Goal: Information Seeking & Learning: Learn about a topic

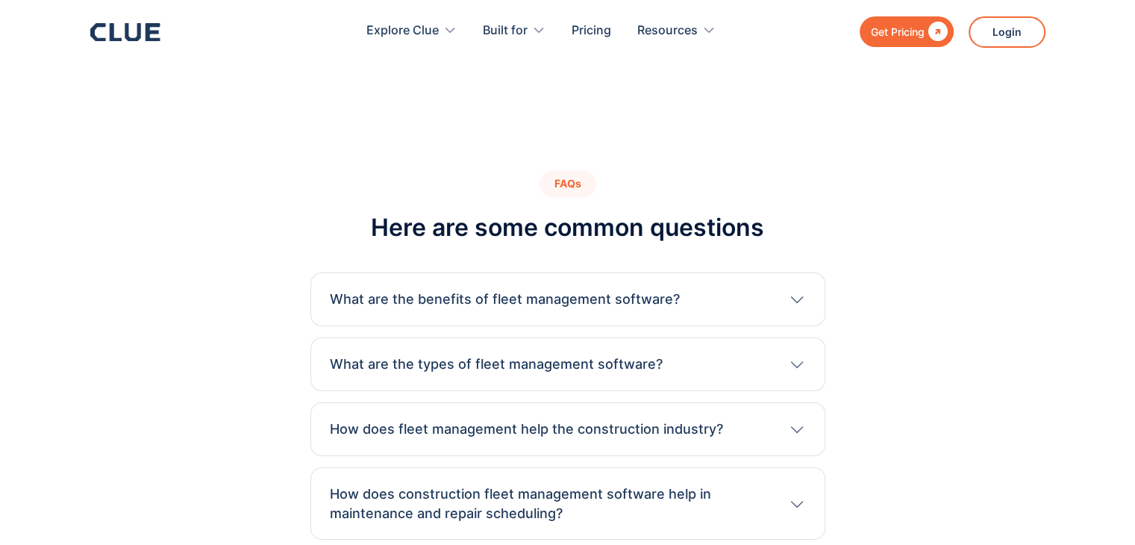
scroll to position [4851, 0]
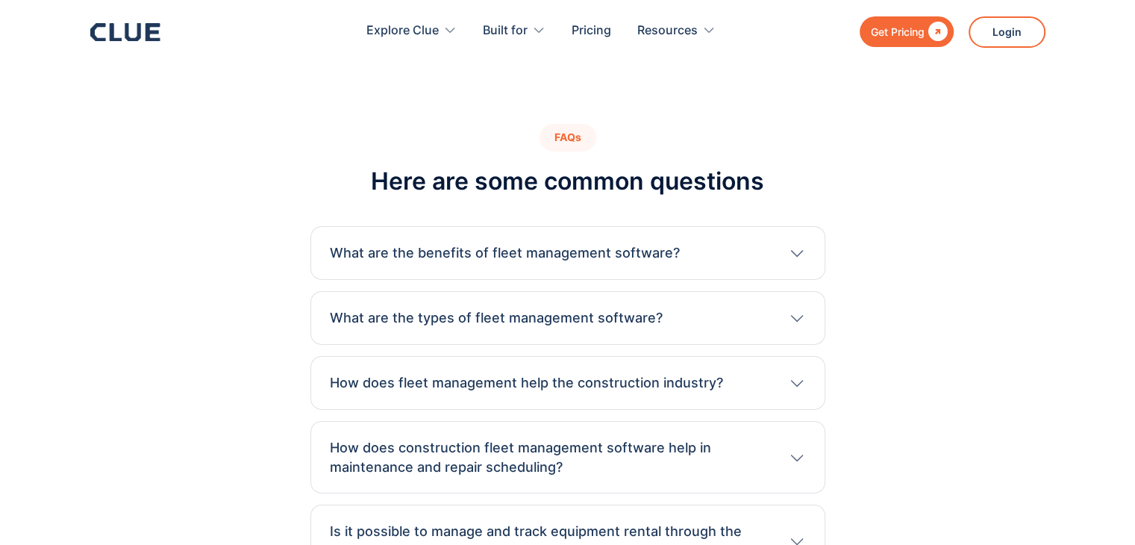
click at [642, 226] on div "What are the benefits of fleet management software? Fleet management software s…" at bounding box center [567, 253] width 515 height 54
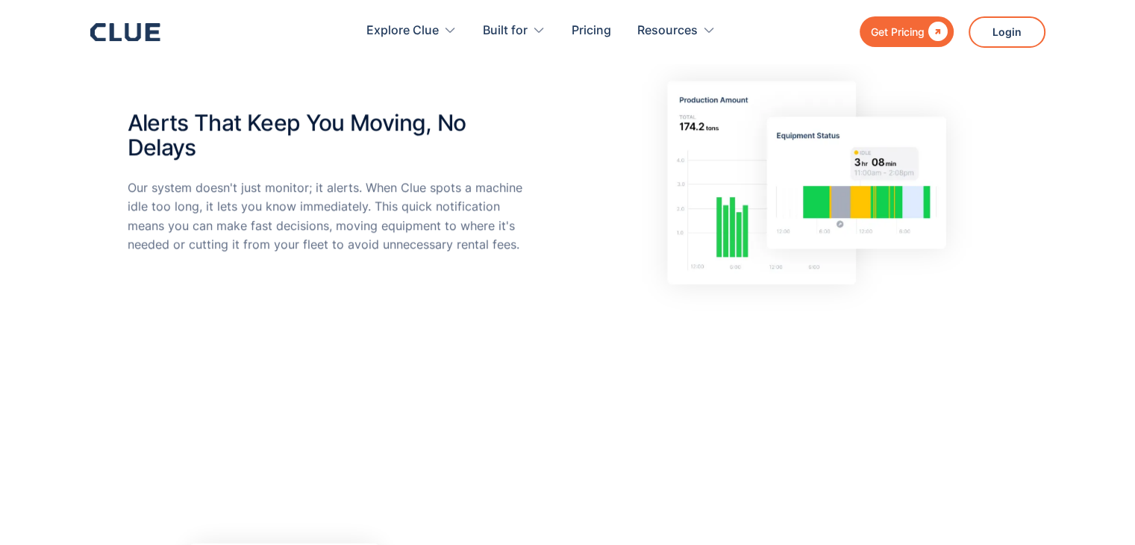
scroll to position [597, 0]
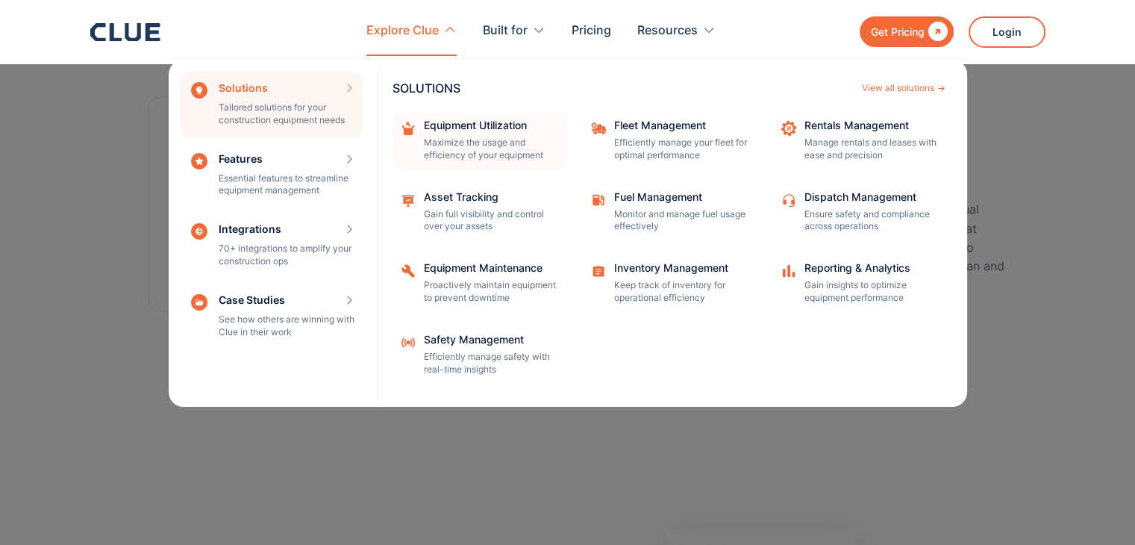
click at [487, 132] on div "Equipment Utilization Maximize the usage and efficiency of your equipment" at bounding box center [491, 141] width 134 height 42
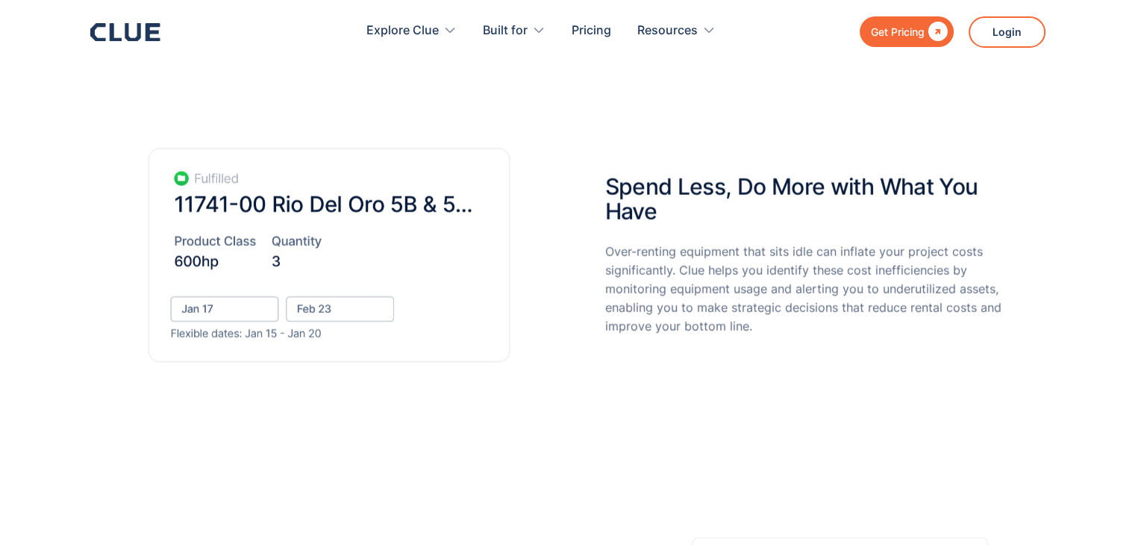
scroll to position [3508, 0]
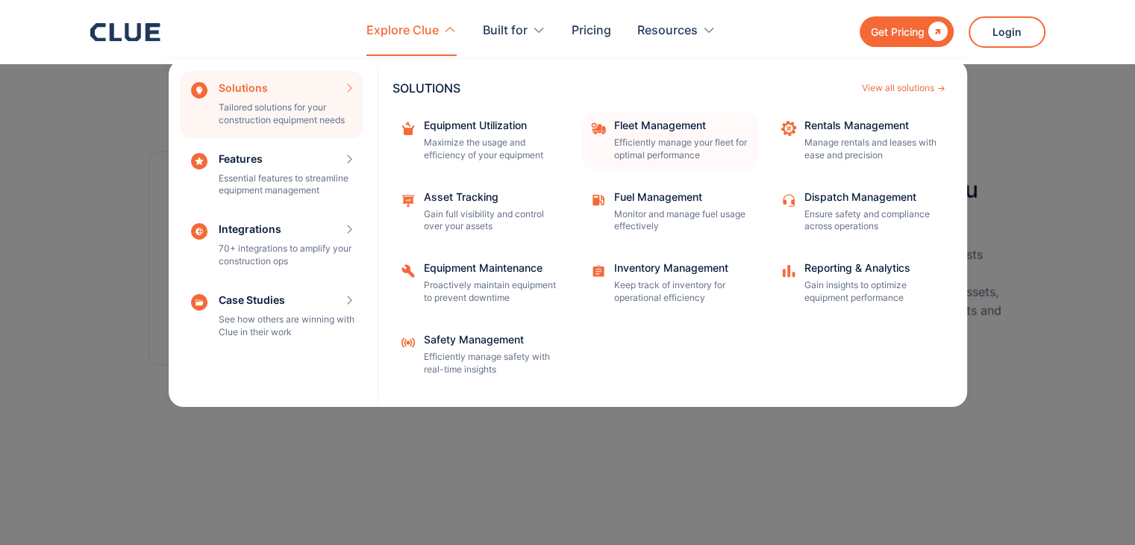
click at [655, 120] on div "Fleet Management" at bounding box center [681, 125] width 134 height 10
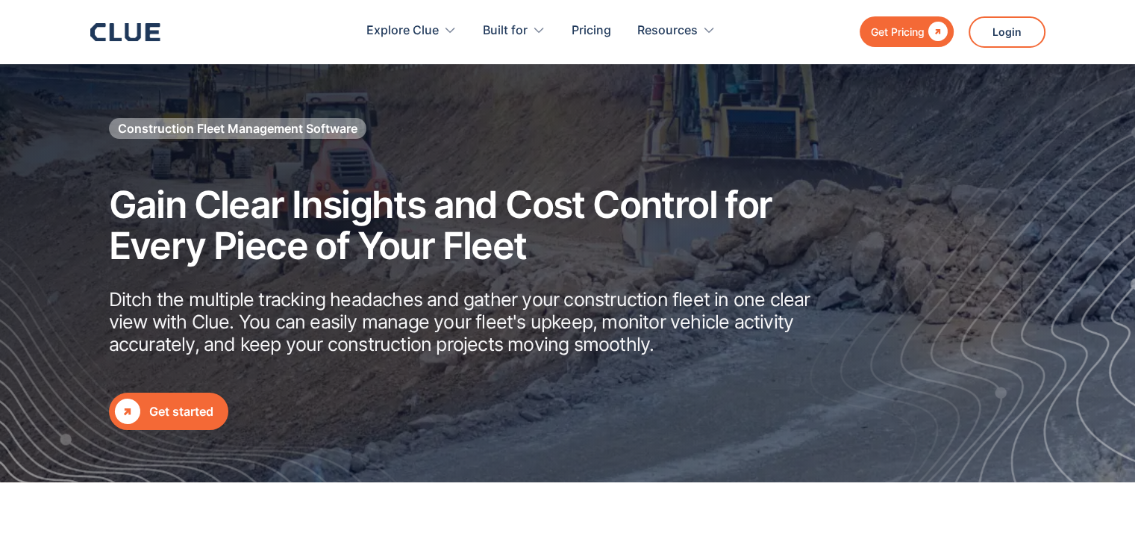
scroll to position [373, 0]
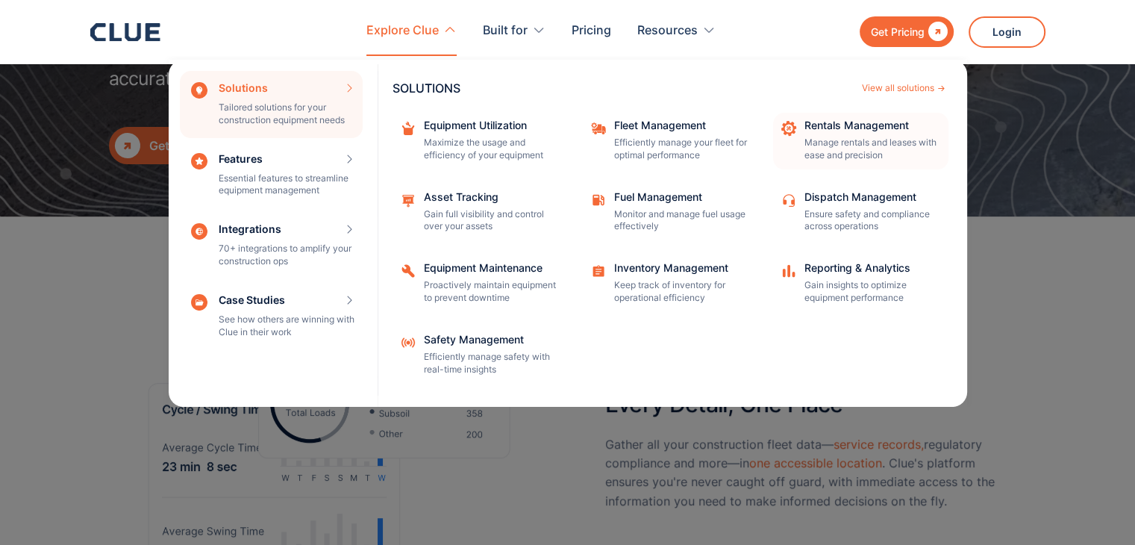
click at [849, 142] on p "Manage rentals and leases with ease and precision" at bounding box center [872, 149] width 134 height 25
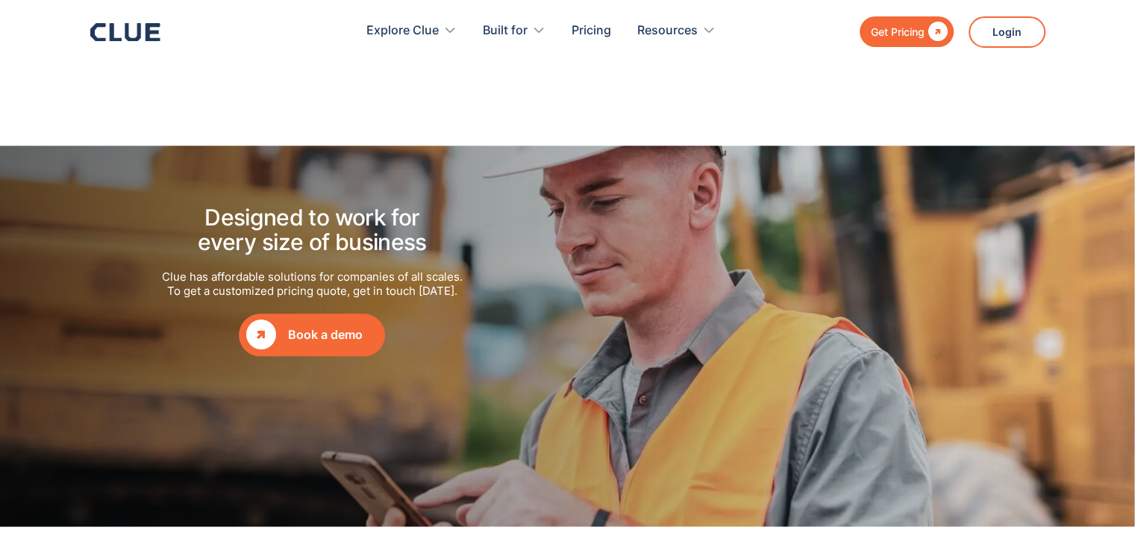
scroll to position [1642, 0]
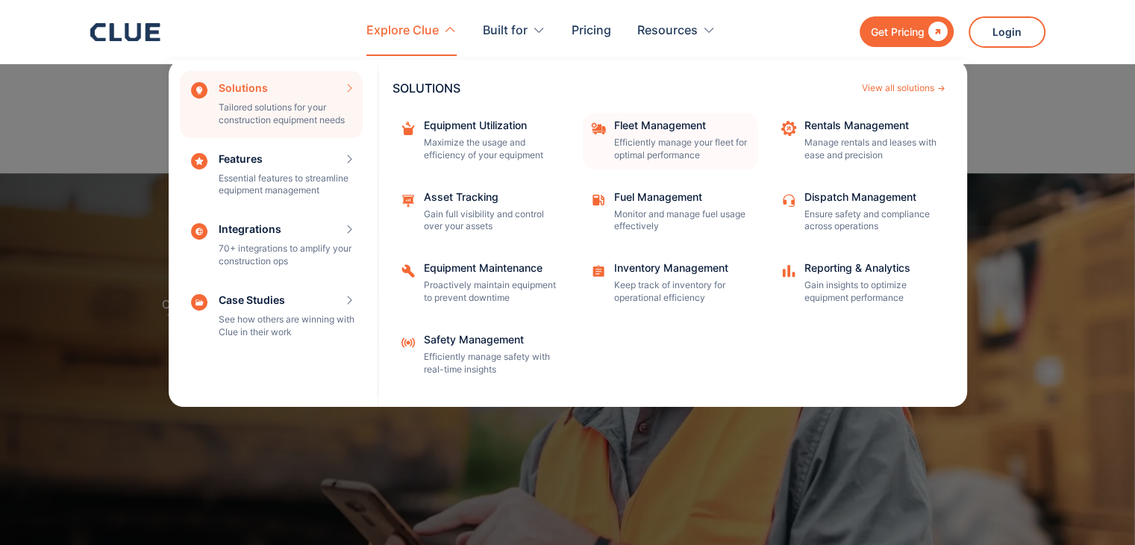
click at [679, 137] on p "Efficiently manage your fleet for optimal performance" at bounding box center [681, 149] width 134 height 25
click at [1011, 301] on nav "Solutions Tailored solutions for your construction equipment needs SOLUTIONS Vi…" at bounding box center [567, 231] width 955 height 351
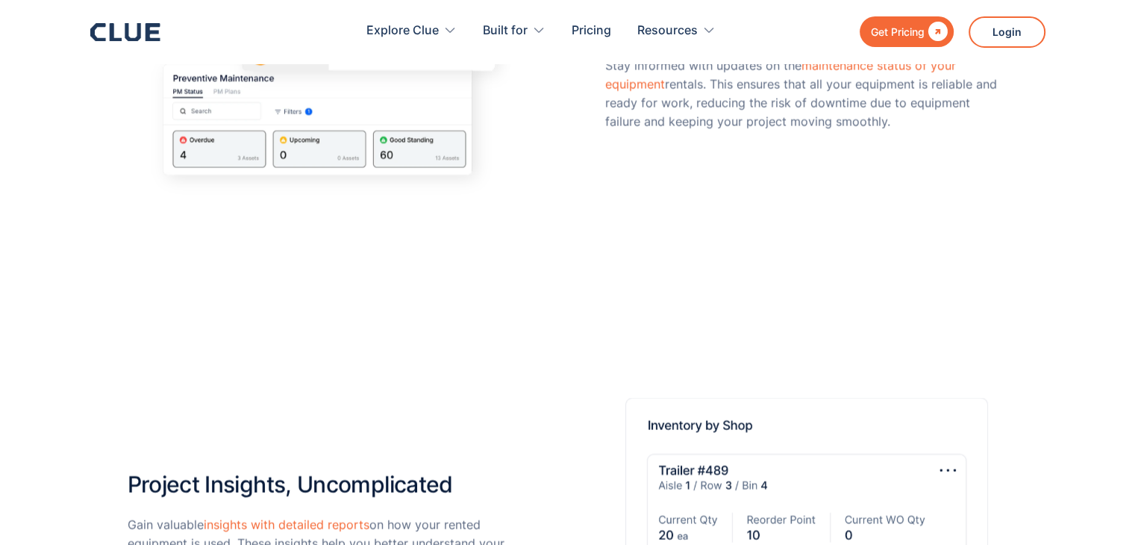
scroll to position [2836, 0]
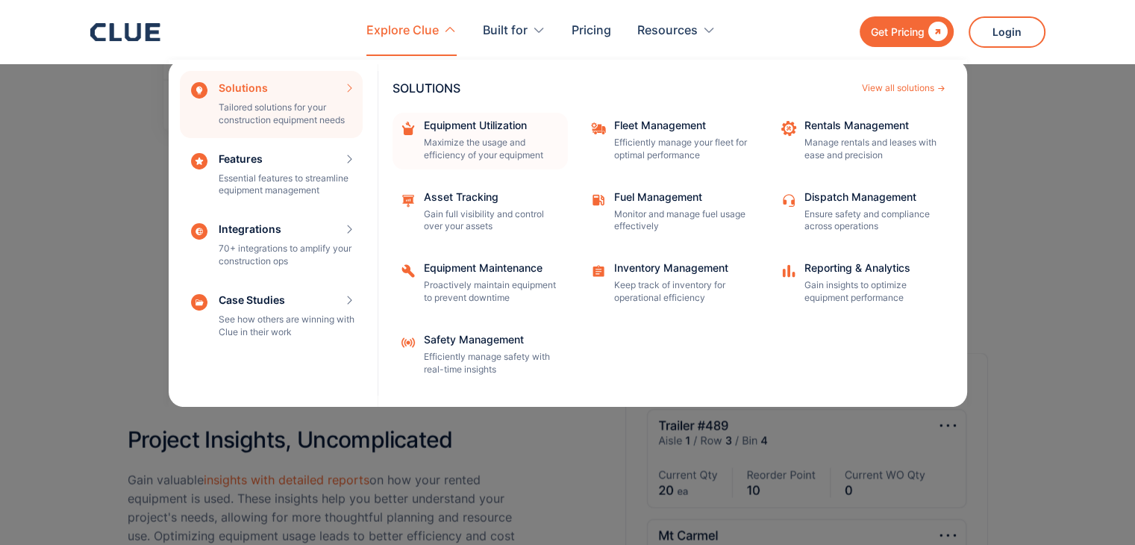
click at [493, 133] on div "Equipment Utilization Maximize the usage and efficiency of your equipment" at bounding box center [491, 141] width 134 height 42
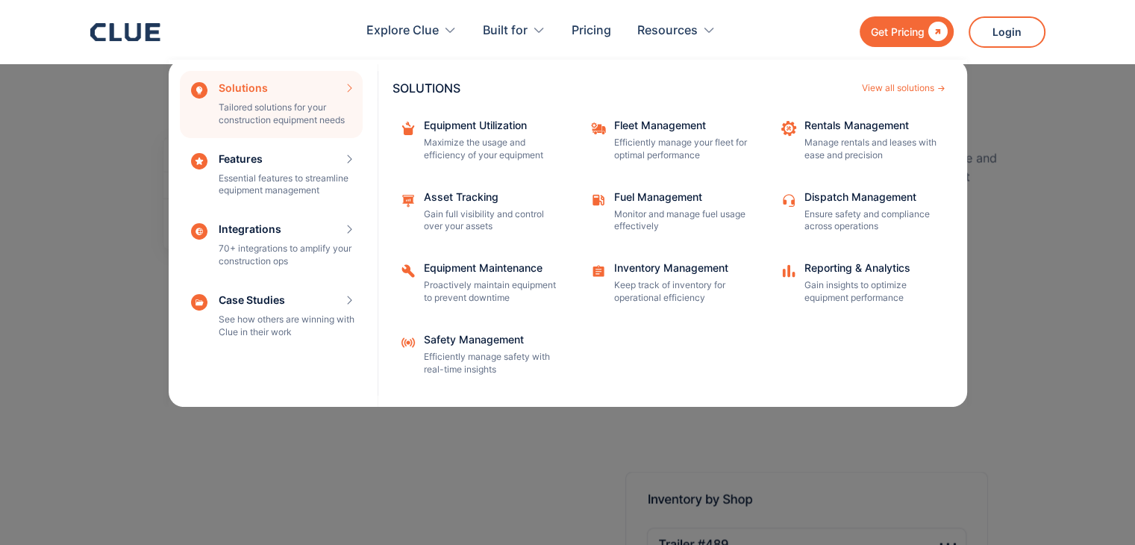
scroll to position [2687, 0]
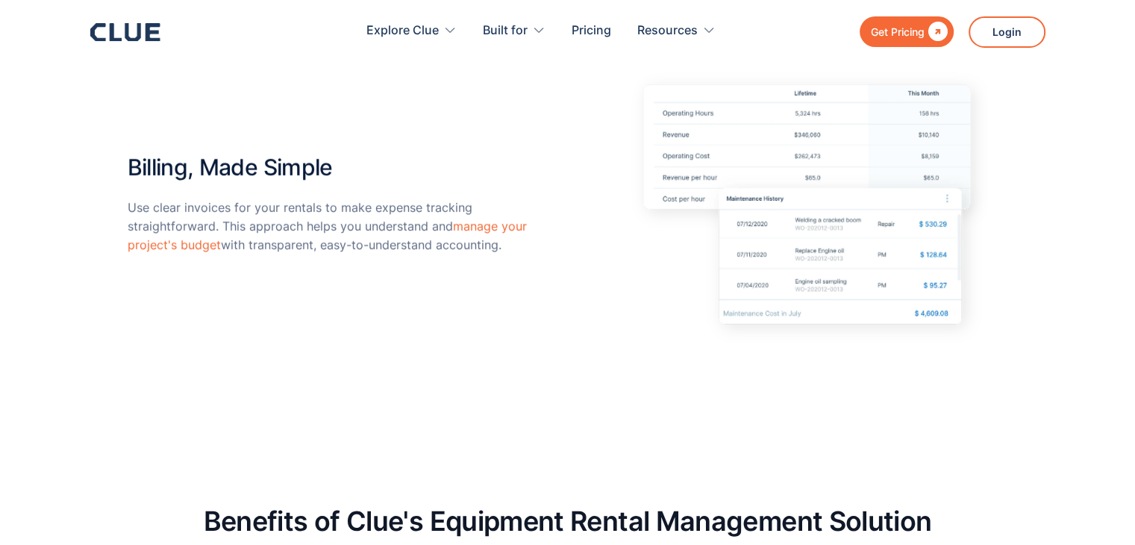
scroll to position [4030, 0]
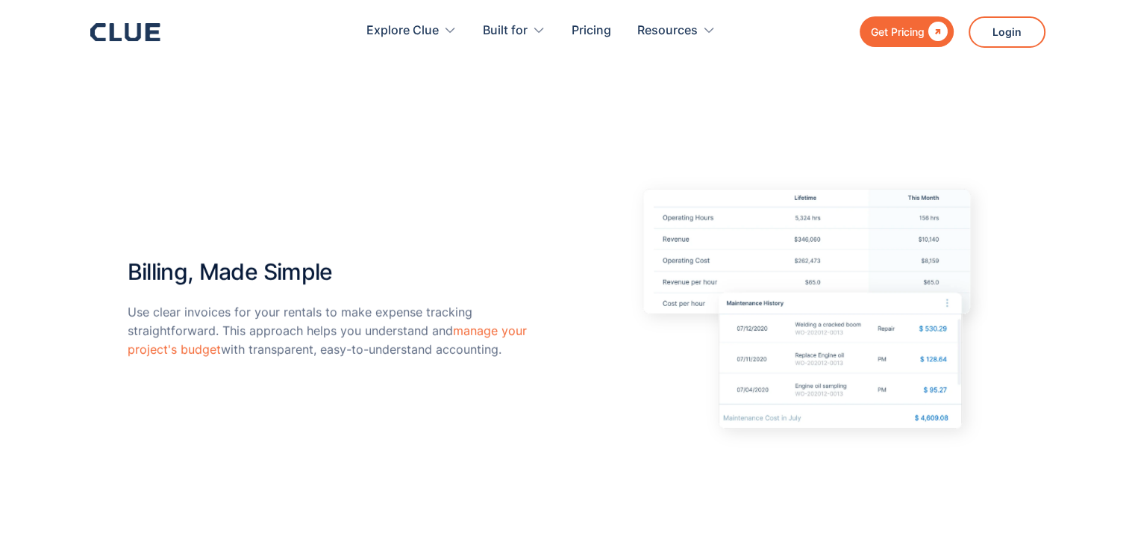
click at [293, 249] on h2 "Billing, Made Simple" at bounding box center [329, 265] width 403 height 40
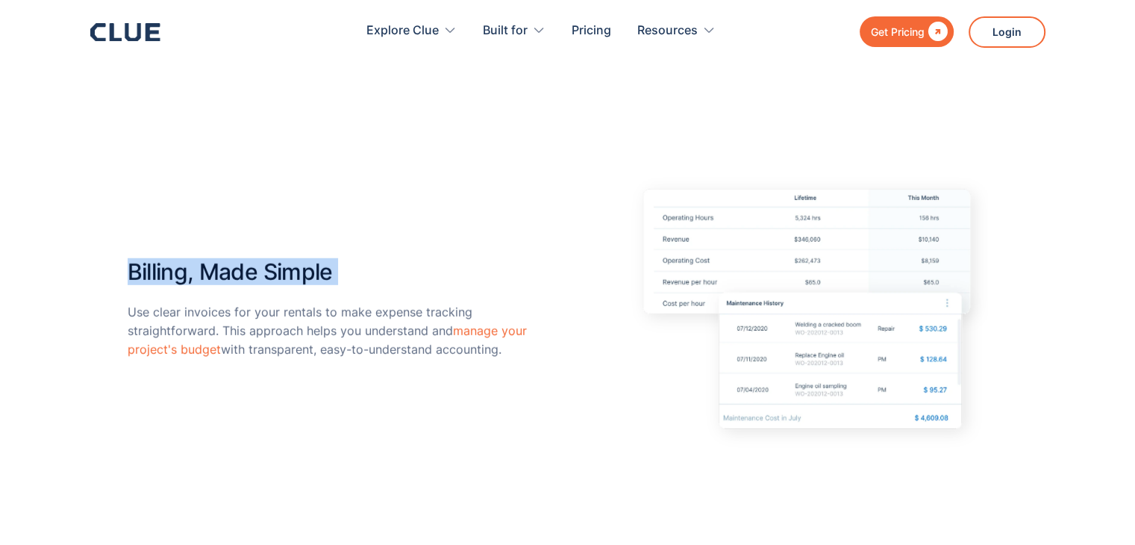
click at [293, 249] on h2 "Billing, Made Simple" at bounding box center [329, 265] width 403 height 40
click at [81, 278] on div "Support, Customized for You Get support designed for the construction industry'…" at bounding box center [567, 65] width 1135 height 1017
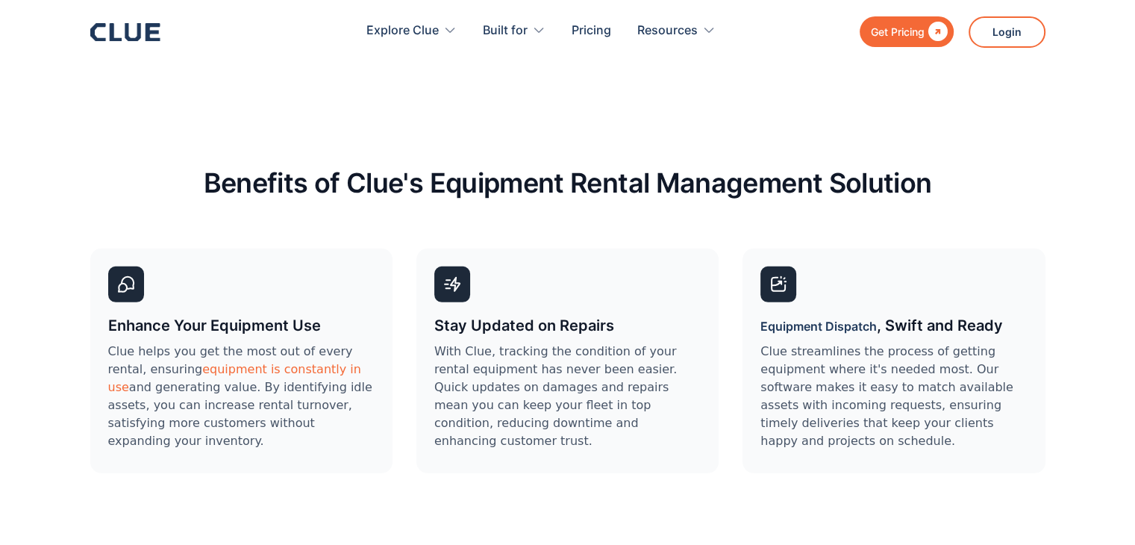
scroll to position [4478, 0]
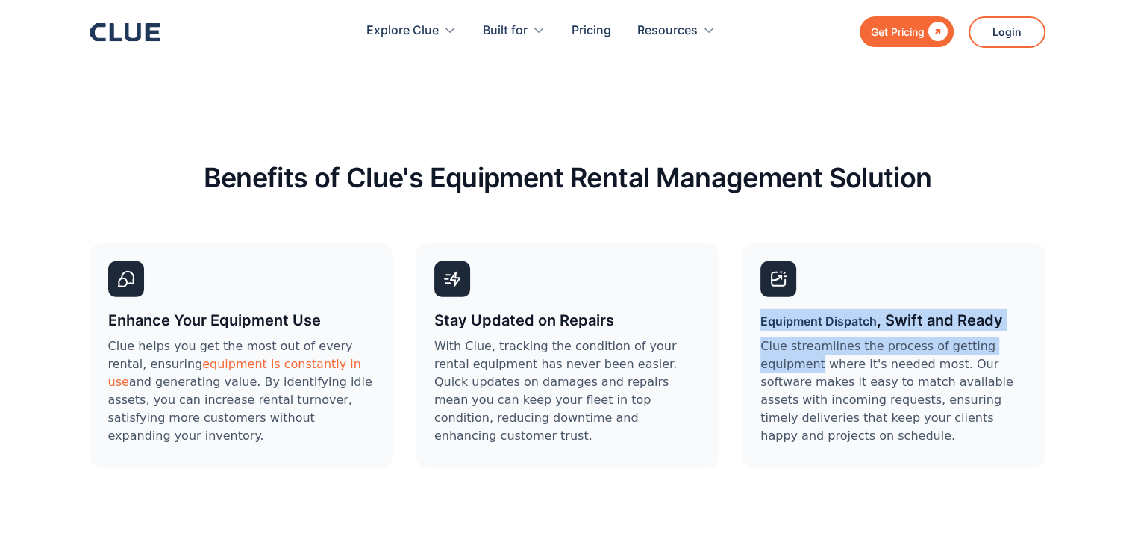
drag, startPoint x: 749, startPoint y: 286, endPoint x: 1043, endPoint y: 307, distance: 294.8
click at [1042, 308] on div "Equipment Dispatch , Swift and Ready Clue streamlines the process of getting eq…" at bounding box center [894, 355] width 302 height 225
click at [1053, 296] on div "Benefits of Clue's Equipment Rental Management Solution Enhance Your Equipment …" at bounding box center [567, 329] width 1135 height 408
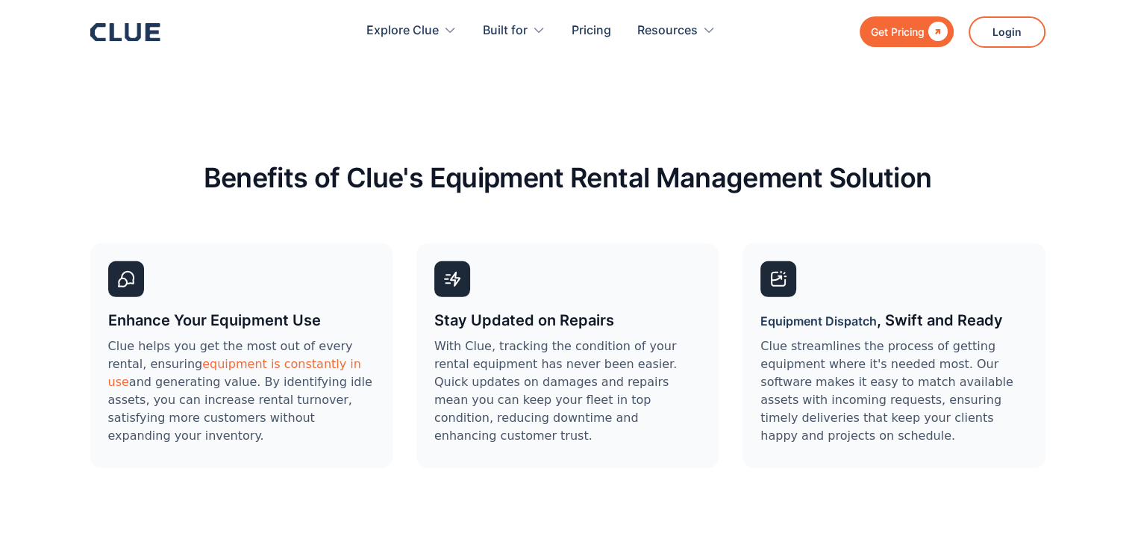
click at [598, 160] on h2 "Benefits of Clue's Equipment Rental Management Solution" at bounding box center [567, 177] width 955 height 35
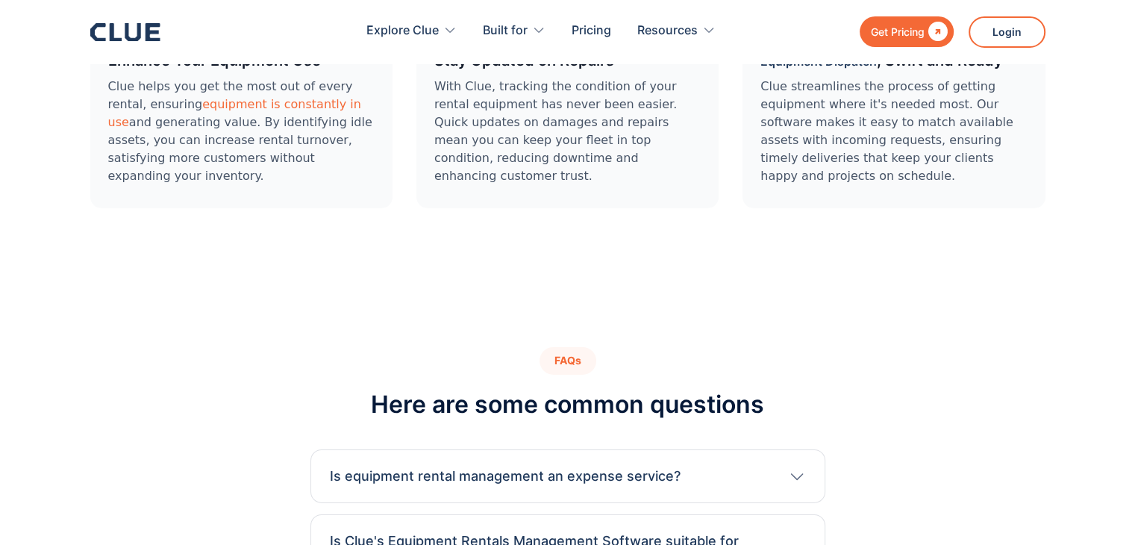
scroll to position [4627, 0]
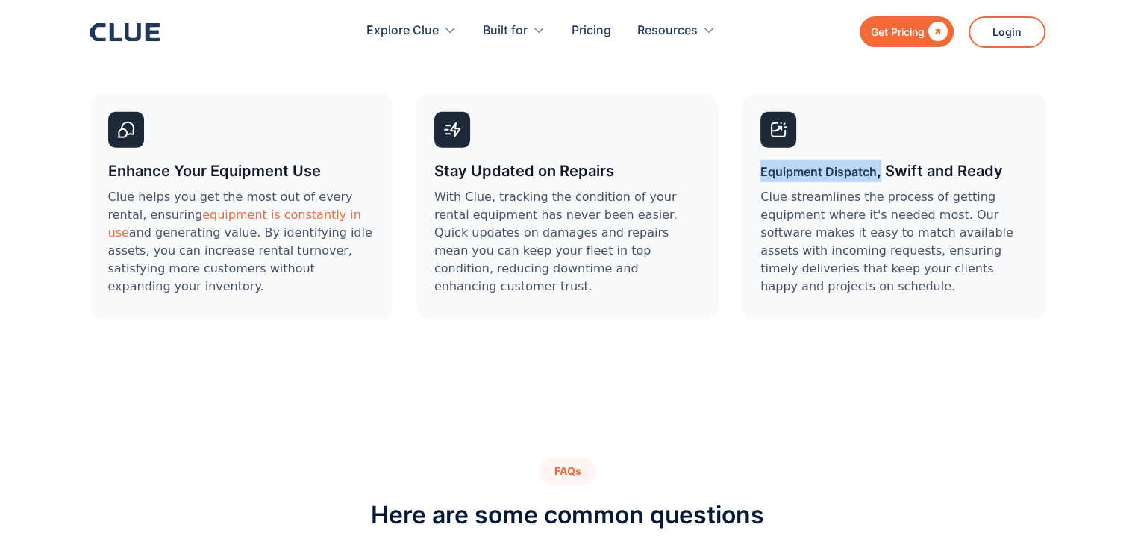
drag, startPoint x: 769, startPoint y: 142, endPoint x: 881, endPoint y: 140, distance: 112.7
click at [881, 140] on div "Equipment Dispatch , Swift and Ready Clue streamlines the process of getting eq…" at bounding box center [894, 206] width 302 height 225
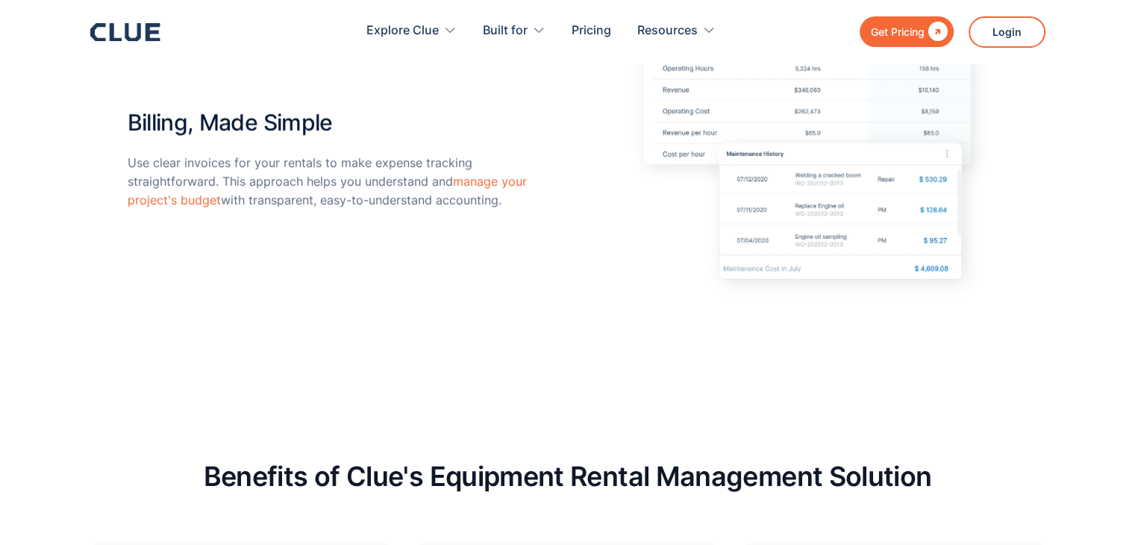
click at [195, 96] on h2 "Billing, Made Simple" at bounding box center [329, 116] width 403 height 40
click at [190, 96] on h2 "Billing, Made Simple" at bounding box center [329, 116] width 403 height 40
drag, startPoint x: 192, startPoint y: 93, endPoint x: 119, endPoint y: 89, distance: 72.5
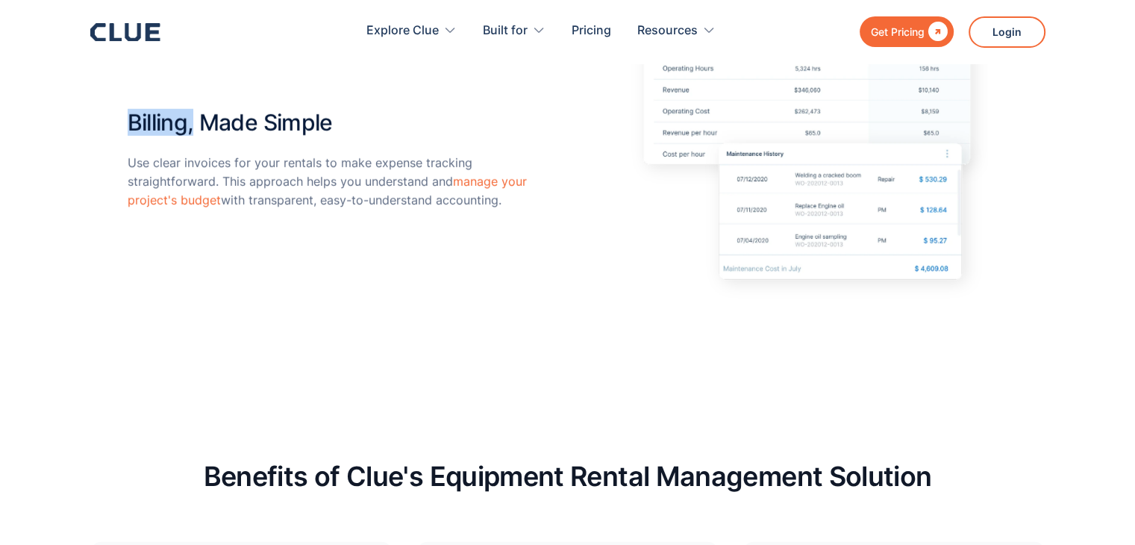
click at [166, 96] on h2 "Billing, Made Simple" at bounding box center [329, 116] width 403 height 40
drag, startPoint x: 188, startPoint y: 90, endPoint x: 128, endPoint y: 90, distance: 59.7
click at [128, 96] on h2 "Billing, Made Simple" at bounding box center [329, 116] width 403 height 40
copy h2 "Billing"
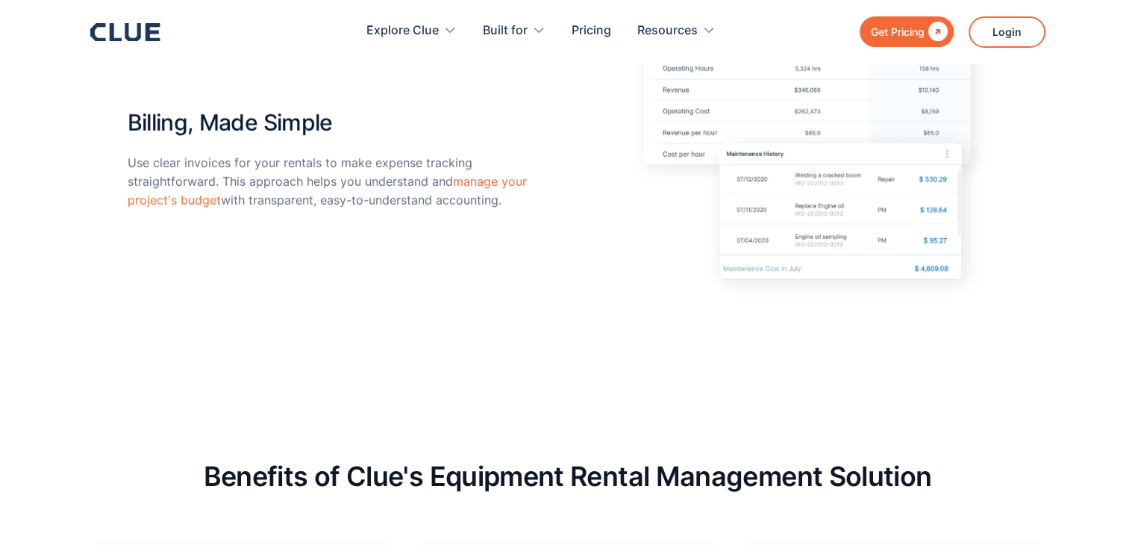
click at [378, 164] on p "Use clear invoices for your rentals to make expense tracking straightforward. T…" at bounding box center [329, 182] width 403 height 57
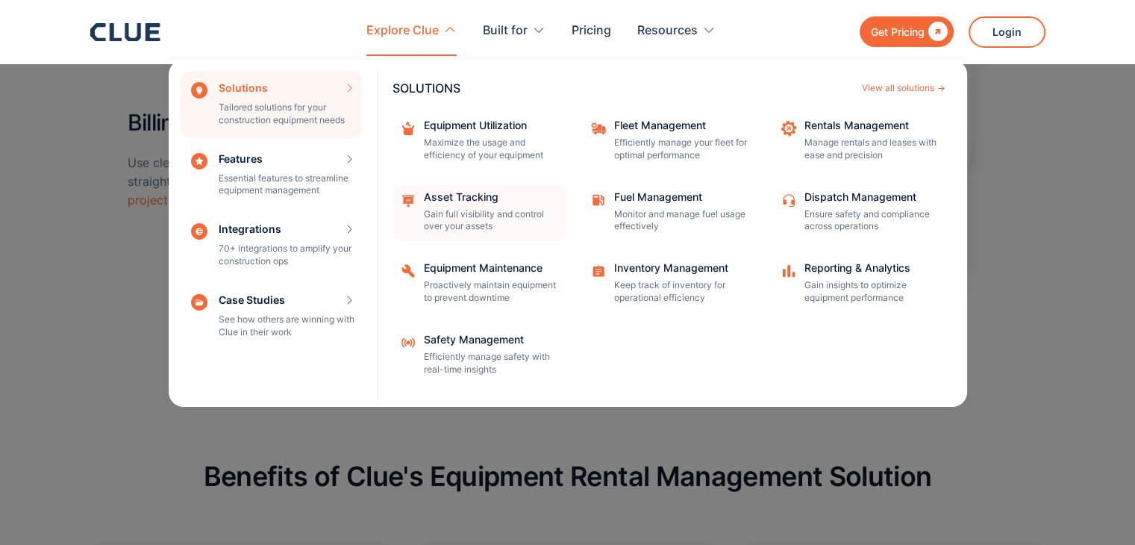
click at [513, 201] on div "Asset Tracking" at bounding box center [491, 197] width 134 height 10
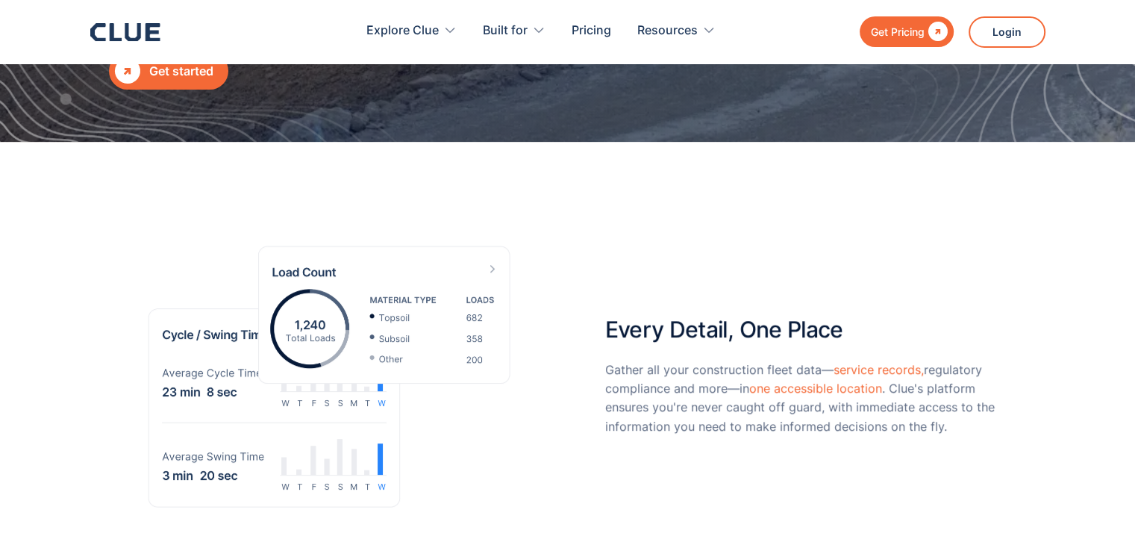
scroll to position [522, 0]
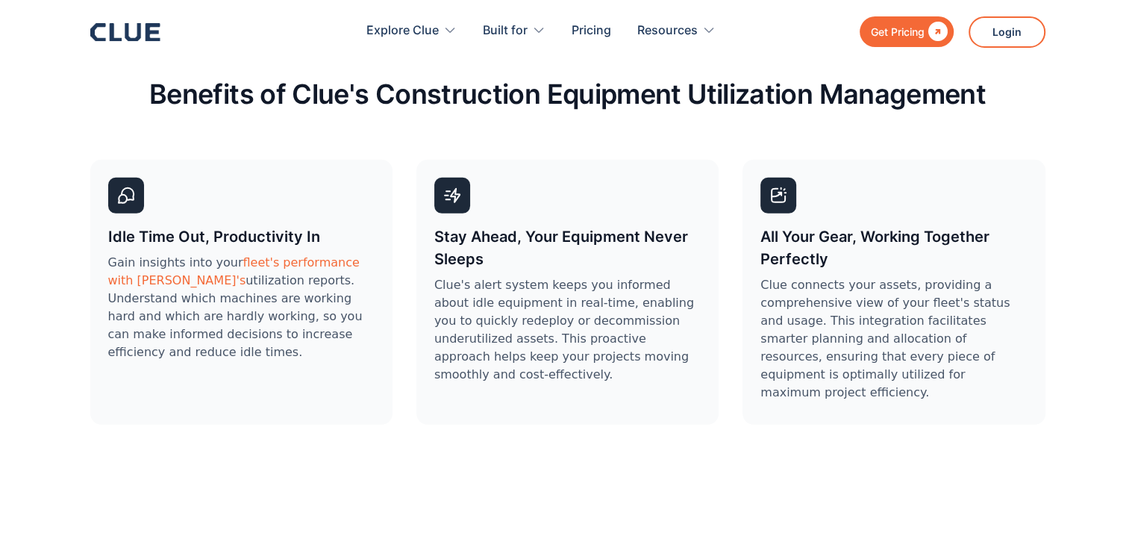
scroll to position [4403, 0]
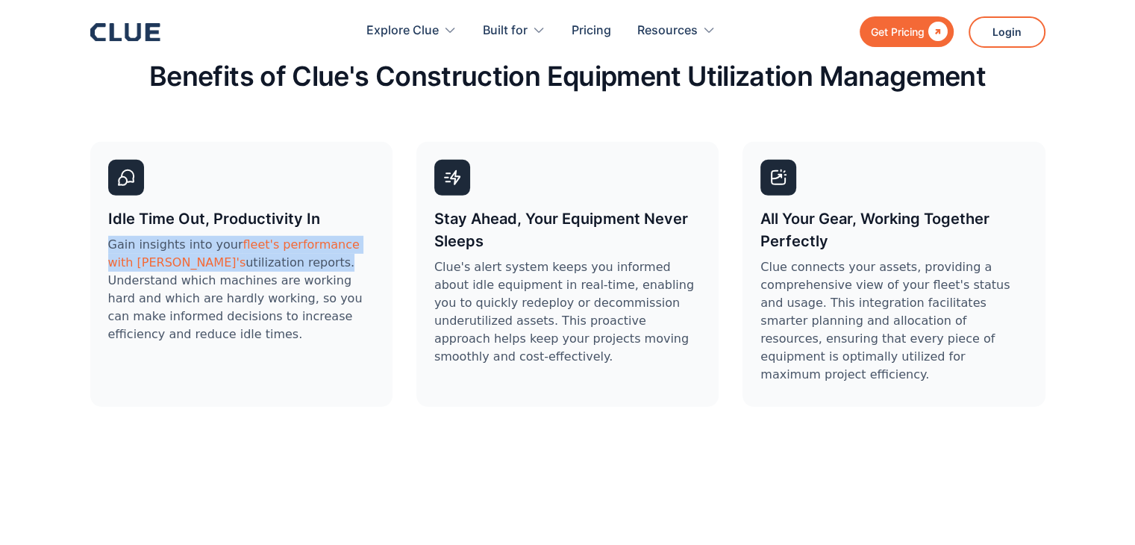
drag, startPoint x: 227, startPoint y: 226, endPoint x: 105, endPoint y: 210, distance: 122.8
click at [105, 210] on div "Idle Time Out, Productivity In Gain insights into your fleet's performance with…" at bounding box center [241, 274] width 302 height 265
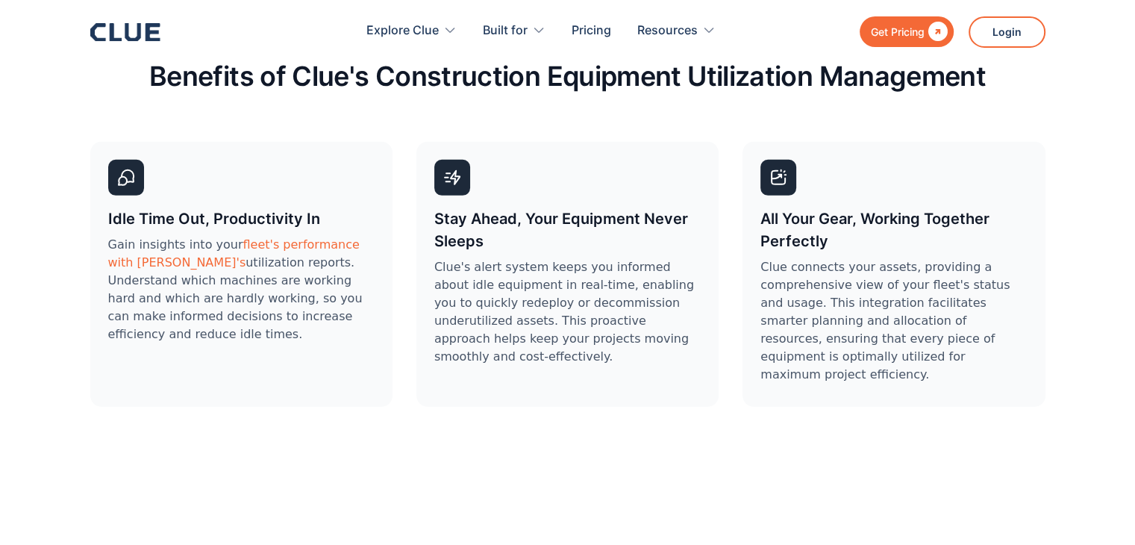
click at [245, 266] on div "Gain insights into your fleet's performance with Clue's utilization reports. Un…" at bounding box center [241, 292] width 266 height 113
drag, startPoint x: 234, startPoint y: 225, endPoint x: 145, endPoint y: 223, distance: 89.6
click at [145, 236] on div "Gain insights into your fleet's performance with Clue's utilization reports. Un…" at bounding box center [241, 292] width 266 height 113
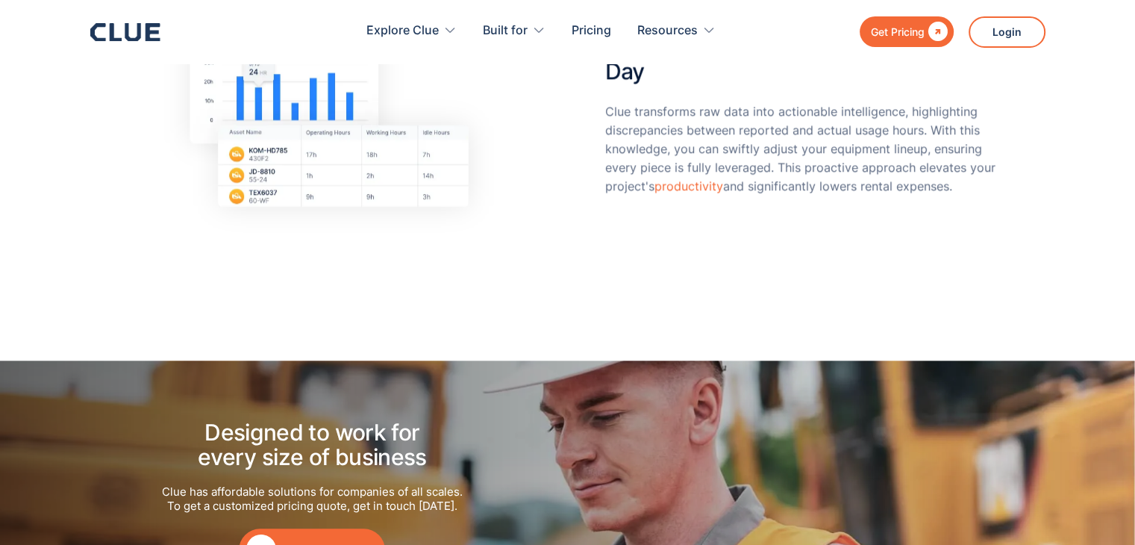
scroll to position [1418, 0]
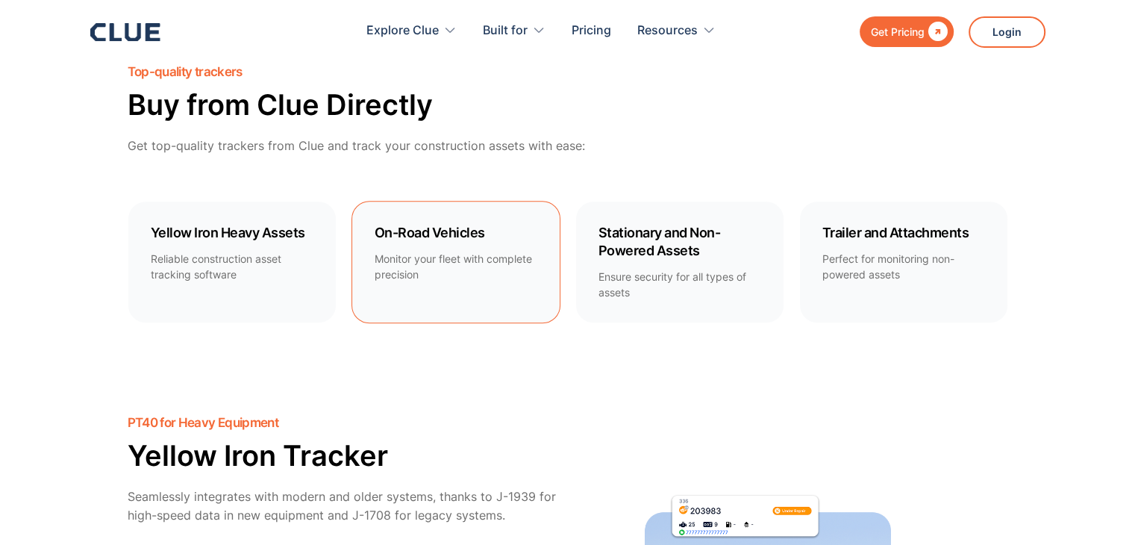
scroll to position [1269, 0]
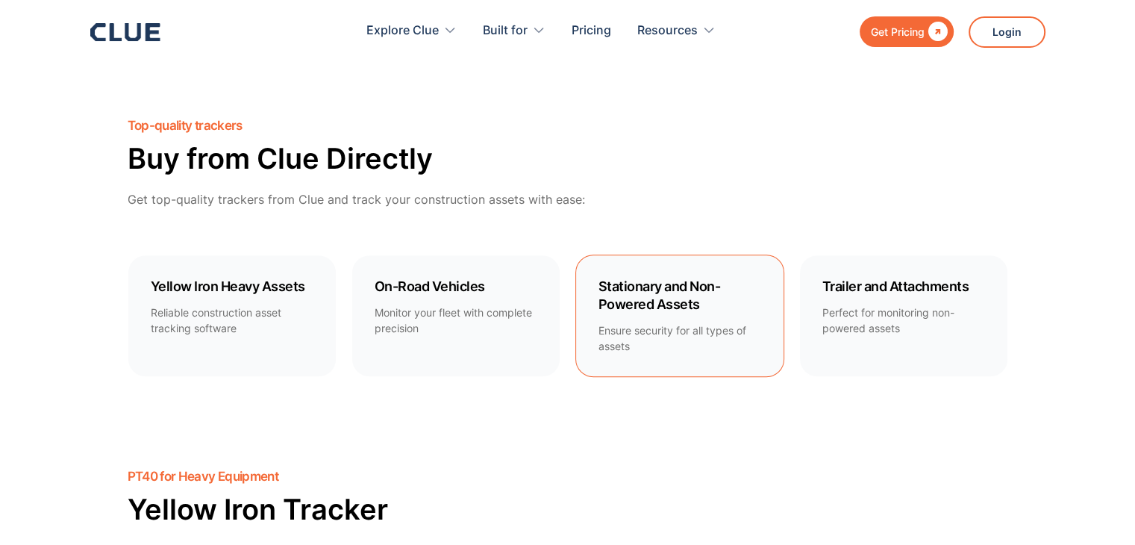
click at [737, 278] on h4 "Stationary and Non-Powered Assets" at bounding box center [680, 296] width 163 height 36
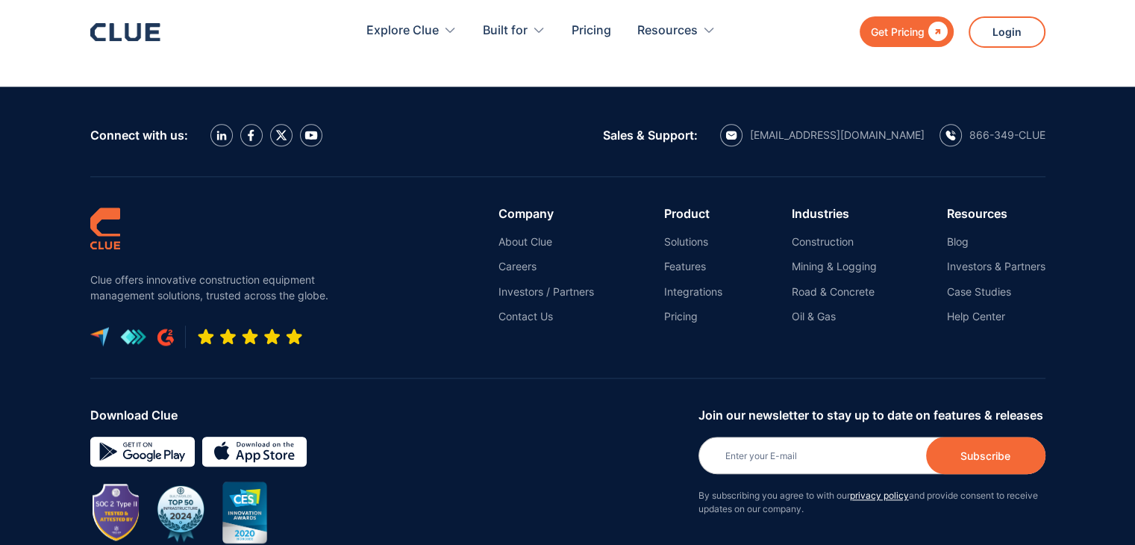
scroll to position [7239, 0]
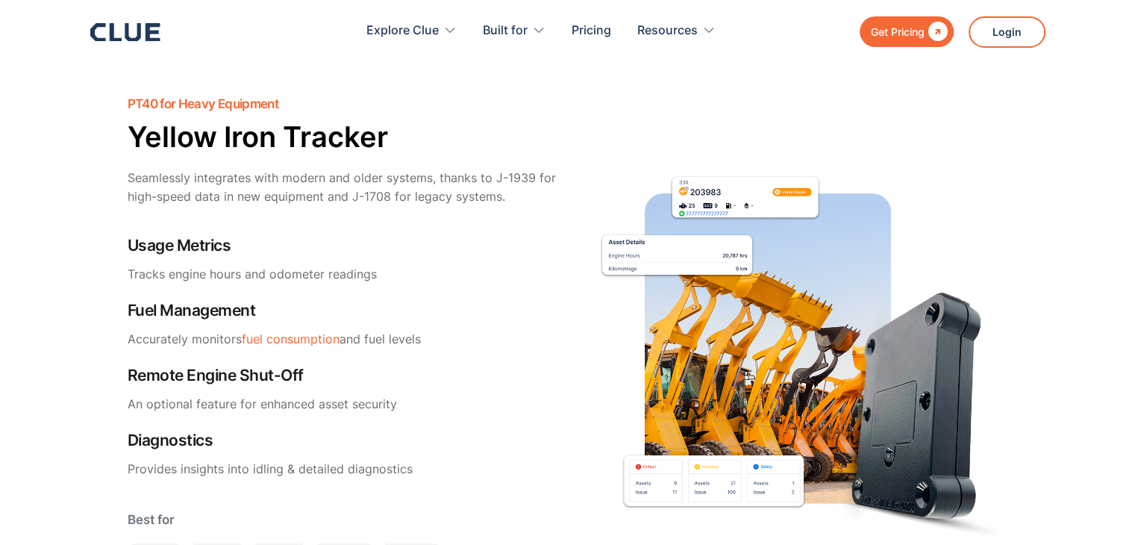
scroll to position [1642, 0]
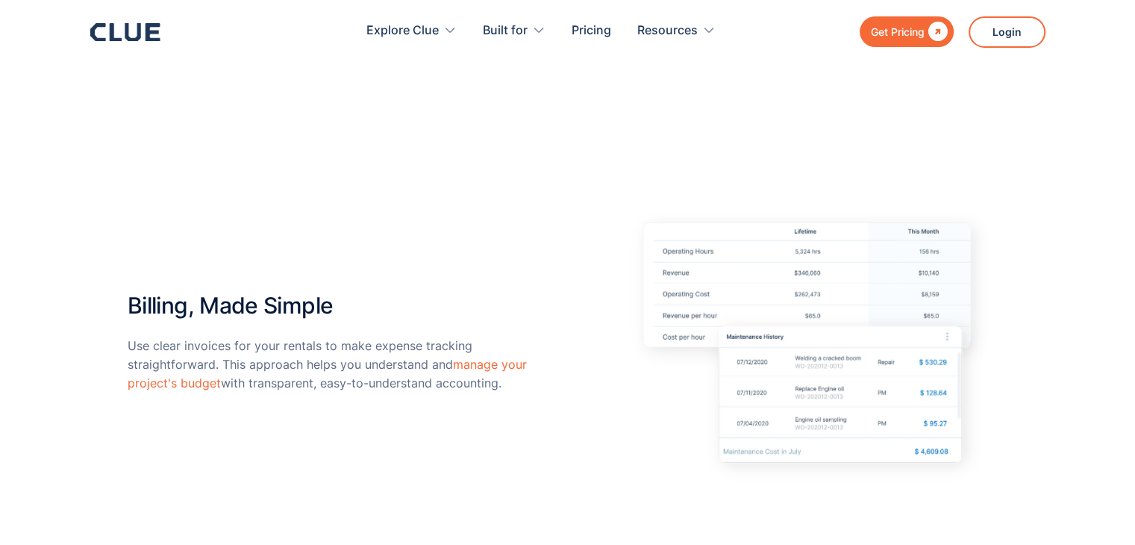
scroll to position [3967, 0]
drag, startPoint x: 460, startPoint y: 266, endPoint x: 484, endPoint y: 266, distance: 23.9
click at [460, 266] on div "Billing, Made Simple Use clear invoices for your rentals to make expense tracki…" at bounding box center [568, 343] width 881 height 302
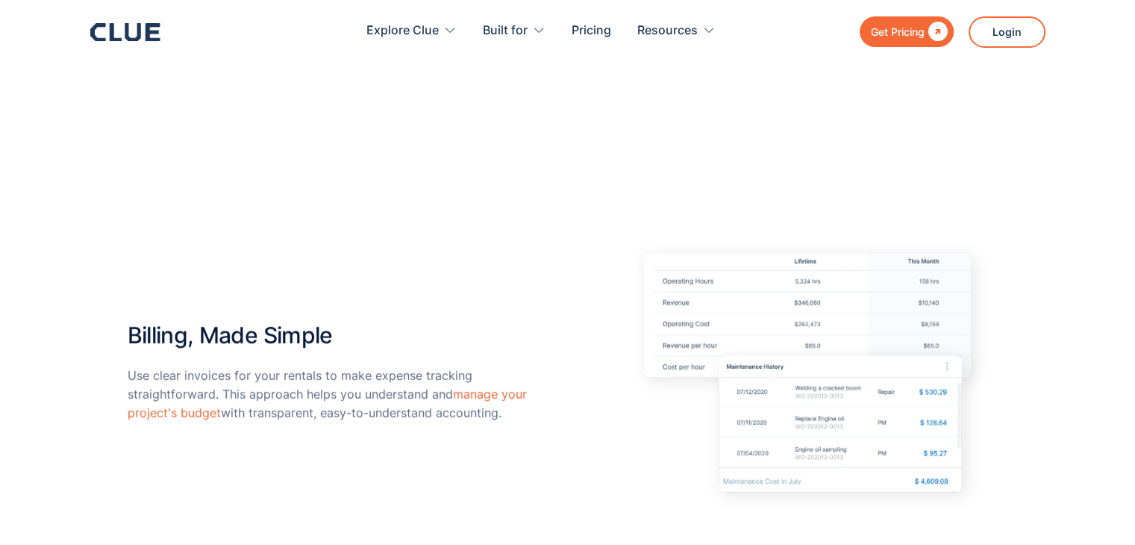
click at [158, 366] on p "Use clear invoices for your rentals to make expense tracking straightforward. T…" at bounding box center [329, 394] width 403 height 57
click at [125, 344] on div "Support, Customized for You Get support designed for the construction industry'…" at bounding box center [567, 128] width 1135 height 1017
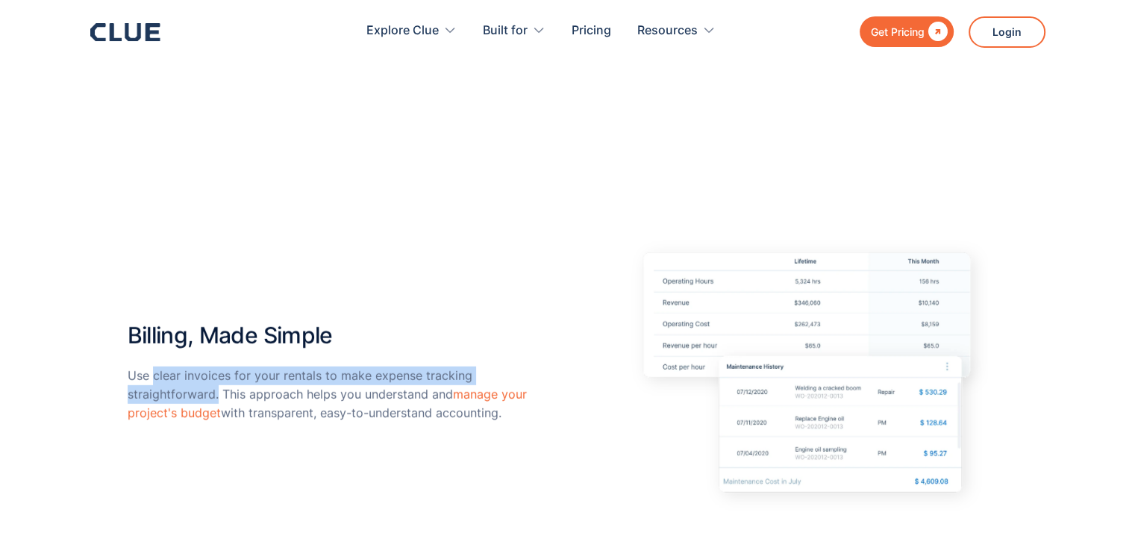
drag, startPoint x: 153, startPoint y: 344, endPoint x: 217, endPoint y: 359, distance: 65.9
click at [217, 366] on p "Use clear invoices for your rentals to make expense tracking straightforward. T…" at bounding box center [329, 394] width 403 height 57
copy p "clear invoices for your rentals to make expense tracking straightforward."
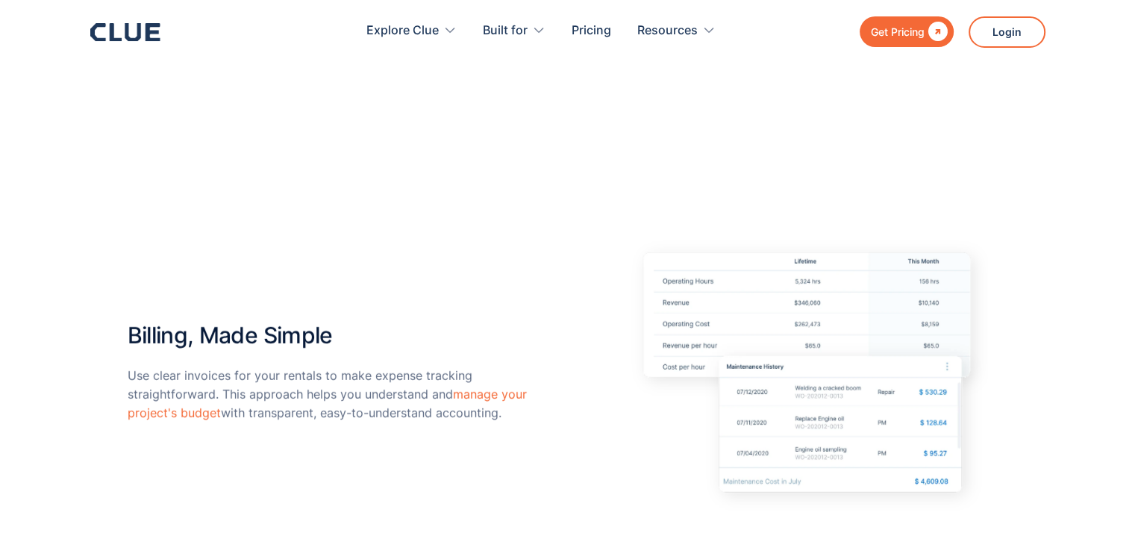
click at [530, 176] on div "Billing, Made Simple Use clear invoices for your rentals to make expense tracki…" at bounding box center [568, 379] width 881 height 441
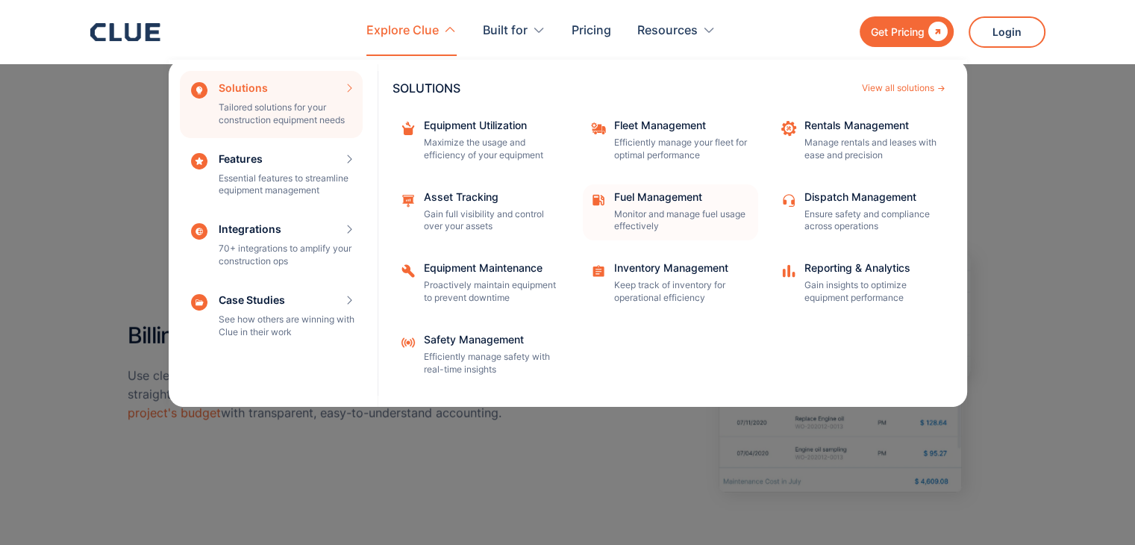
click at [665, 207] on div "Fuel Management Monitor and manage fuel usage effectively" at bounding box center [681, 213] width 134 height 42
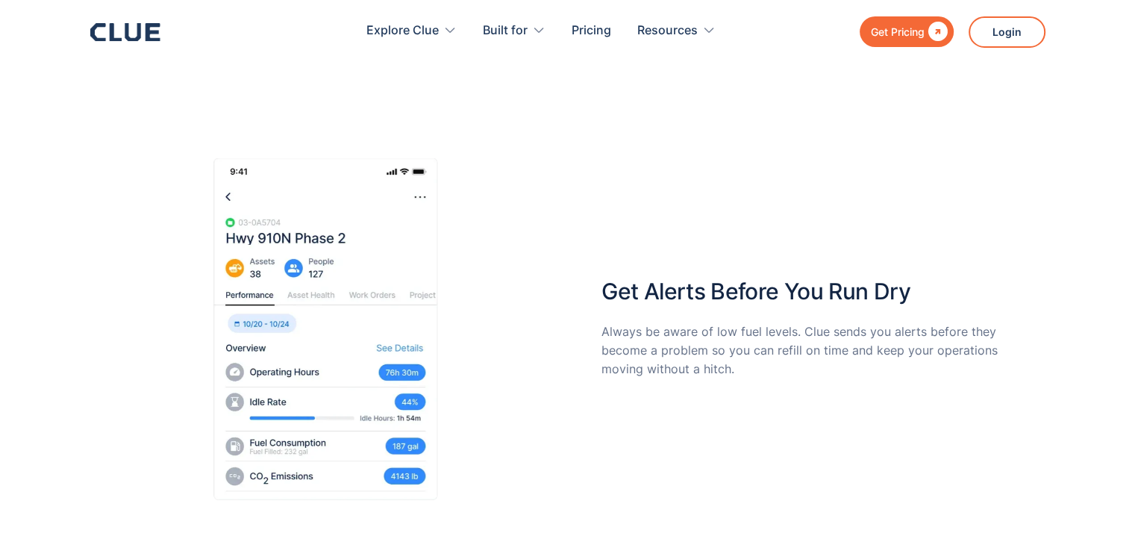
scroll to position [2985, 0]
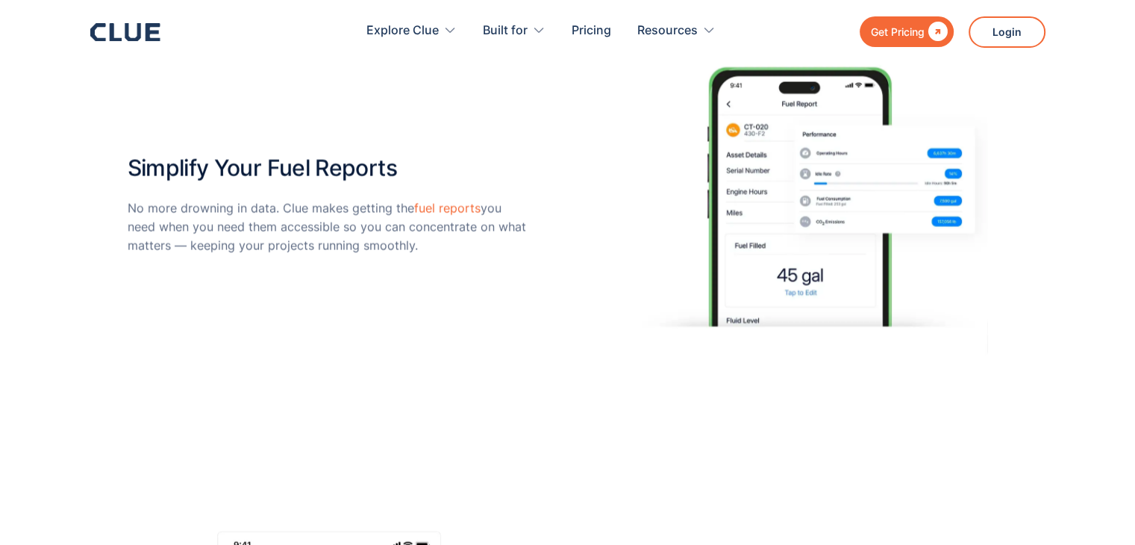
click at [78, 317] on div "Simplify Your Fuel Reports No more drowning in data. Clue makes getting the fue…" at bounding box center [567, 230] width 1135 height 476
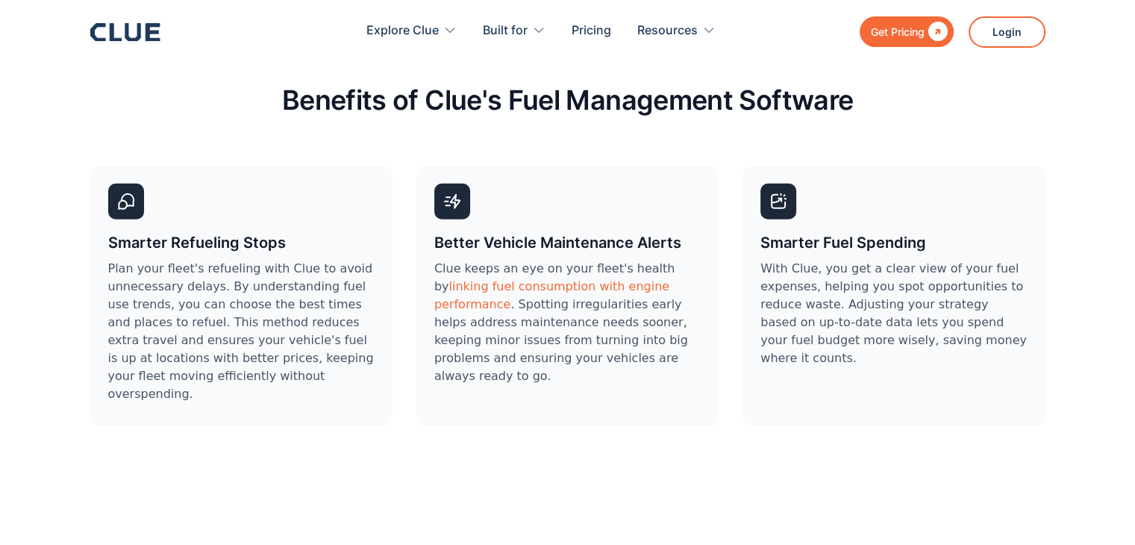
scroll to position [4329, 0]
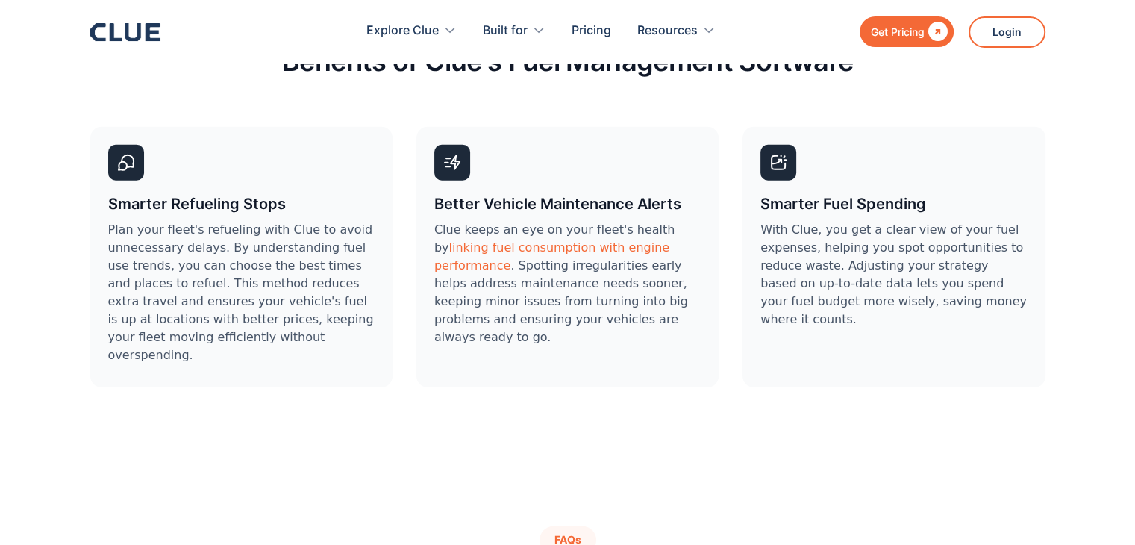
click at [588, 396] on div "Benefits of Clue's Fuel Management Software Smarter Refueling Stops Plan your f…" at bounding box center [567, 229] width 955 height 443
drag, startPoint x: 558, startPoint y: 332, endPoint x: 558, endPoint y: 319, distance: 12.7
click at [558, 332] on div "Better Vehicle Maintenance Alerts Clue keeps an eye on your fleet's health by l…" at bounding box center [567, 257] width 302 height 260
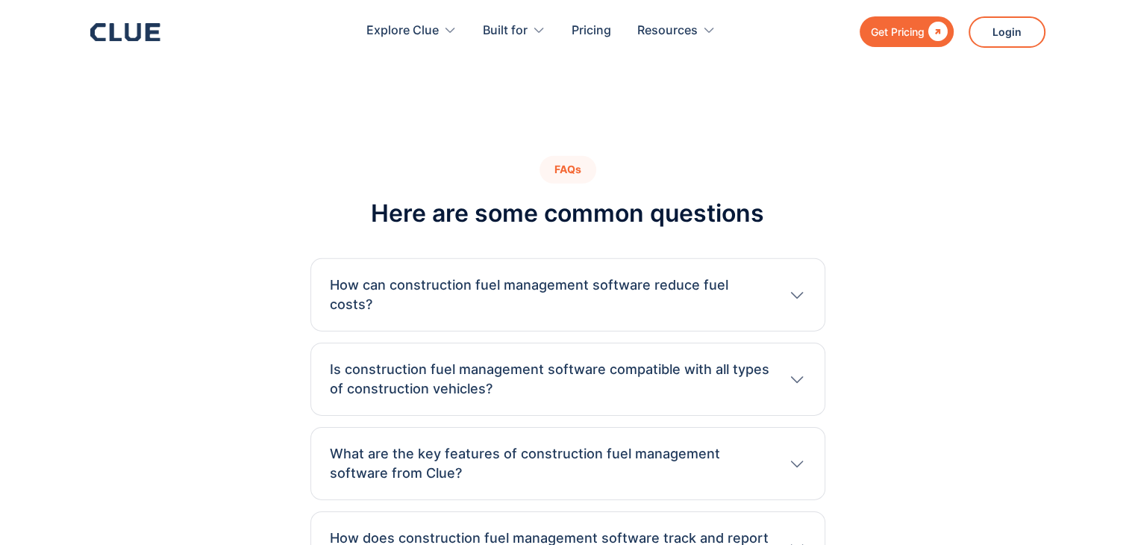
scroll to position [4702, 0]
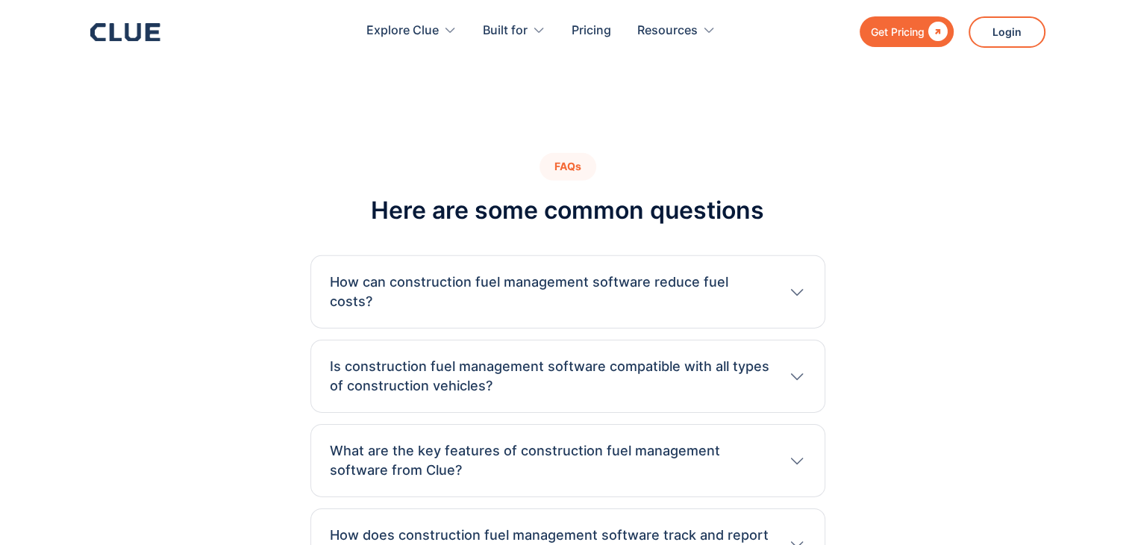
click at [767, 272] on div "How can construction fuel management software reduce fuel costs?" at bounding box center [568, 291] width 476 height 39
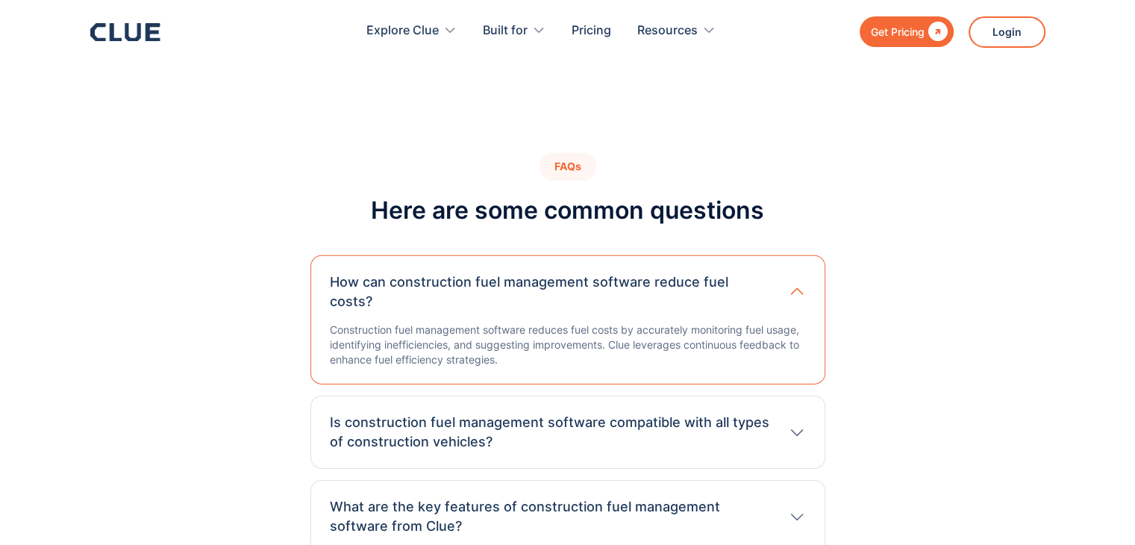
click at [766, 272] on h3 "How can construction fuel management software reduce fuel costs?" at bounding box center [551, 291] width 443 height 39
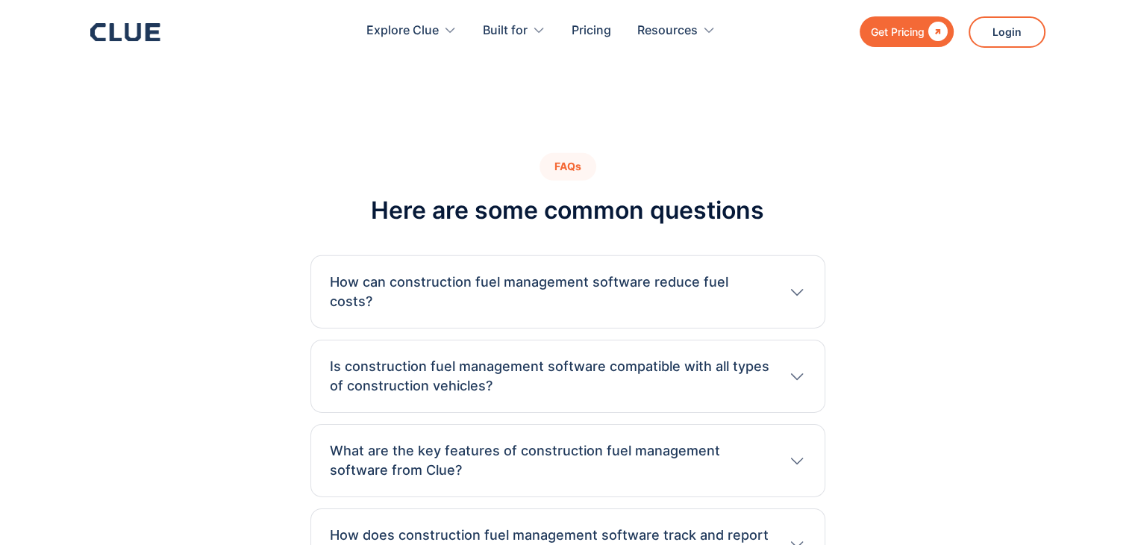
click at [783, 340] on div "Is construction fuel management software compatible with all types of construct…" at bounding box center [567, 376] width 515 height 73
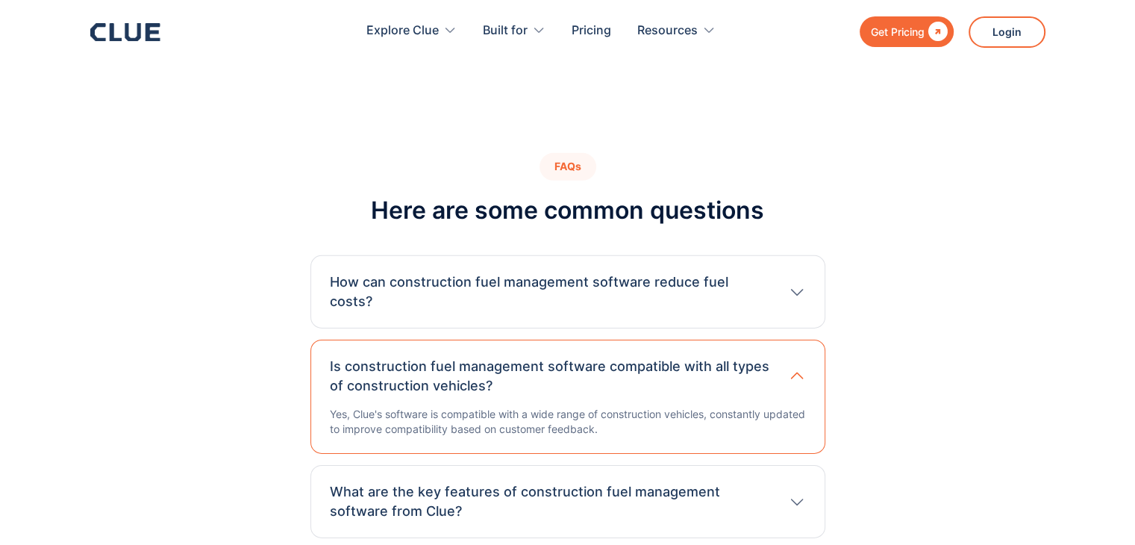
click at [775, 357] on div "Is construction fuel management software compatible with all types of construct…" at bounding box center [568, 376] width 476 height 39
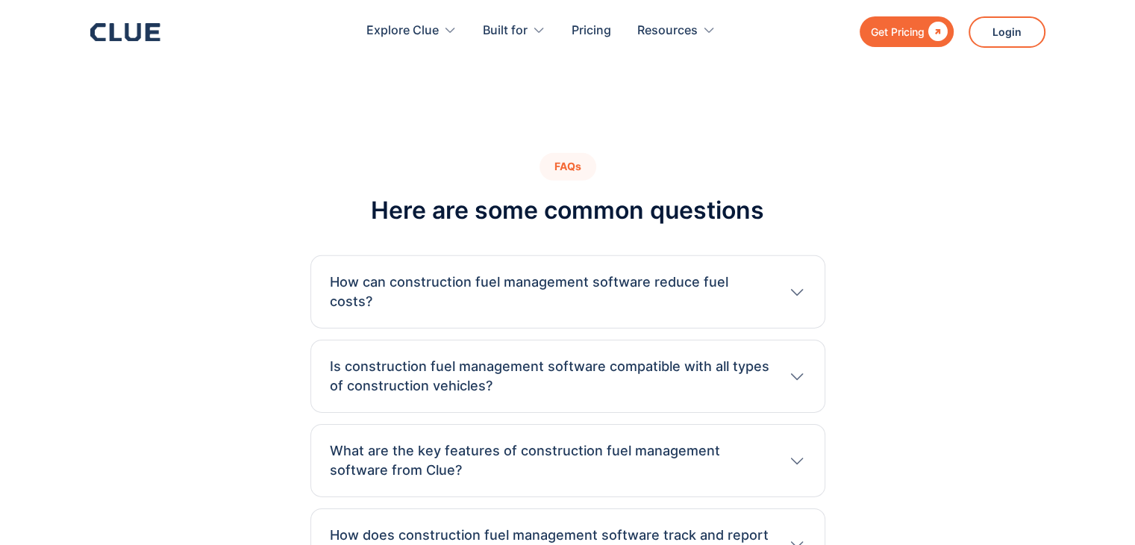
click at [758, 441] on h3 "What are the key features of construction fuel management software from Clue?" at bounding box center [551, 460] width 443 height 39
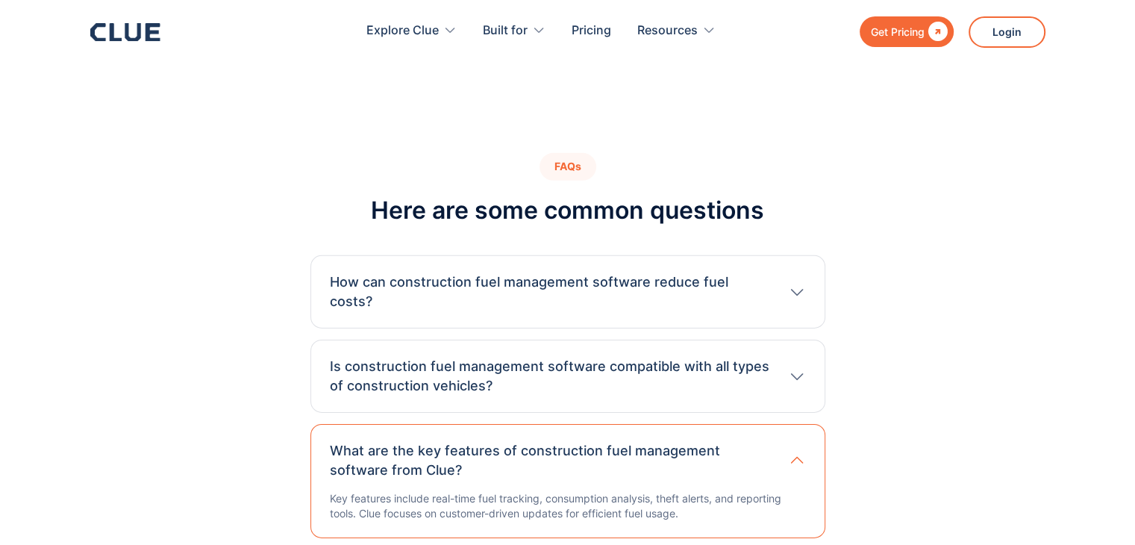
click at [758, 441] on h3 "What are the key features of construction fuel management software from Clue?" at bounding box center [551, 460] width 443 height 39
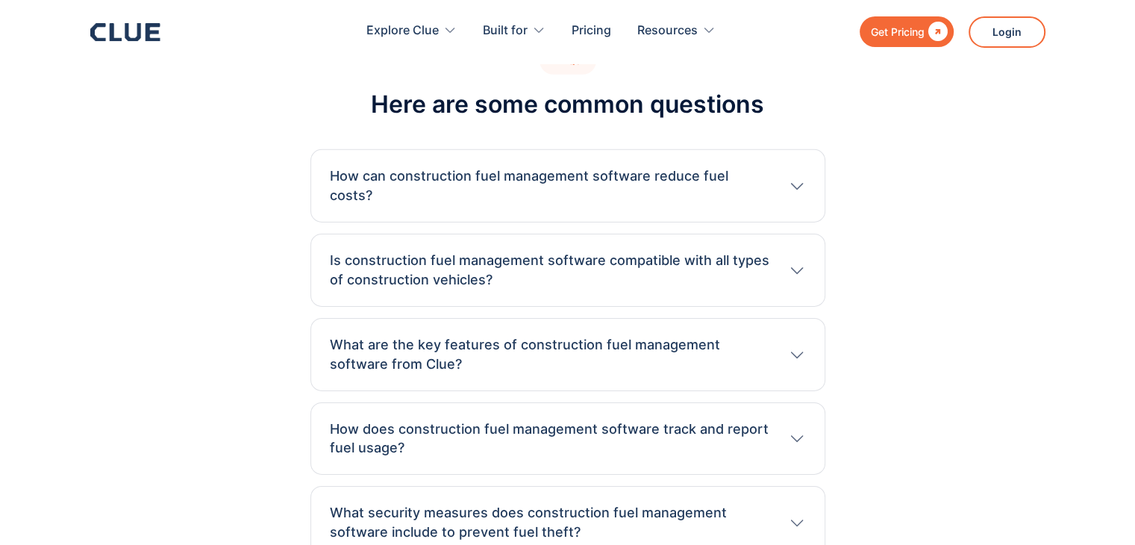
scroll to position [4926, 0]
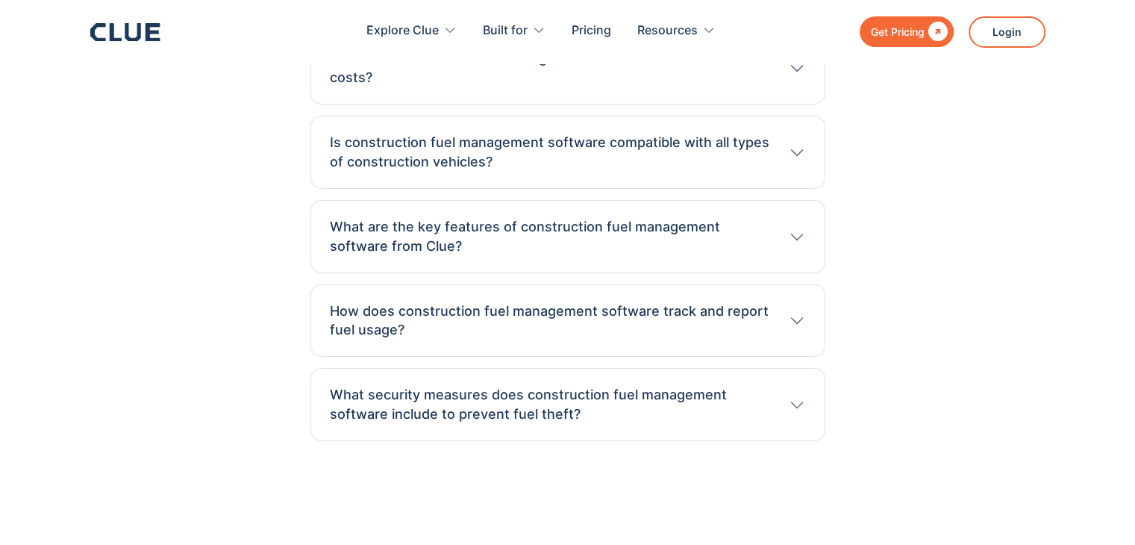
click at [796, 302] on div "How does construction fuel management software track and report fuel usage?" at bounding box center [568, 321] width 476 height 39
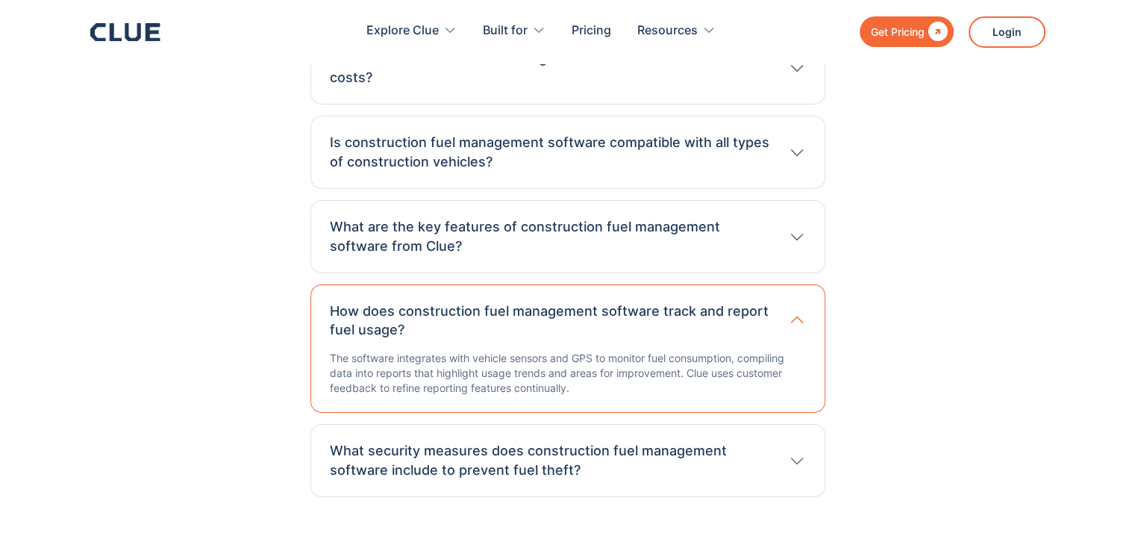
drag, startPoint x: 794, startPoint y: 243, endPoint x: 791, endPoint y: 255, distance: 11.6
click at [794, 311] on icon at bounding box center [796, 320] width 19 height 18
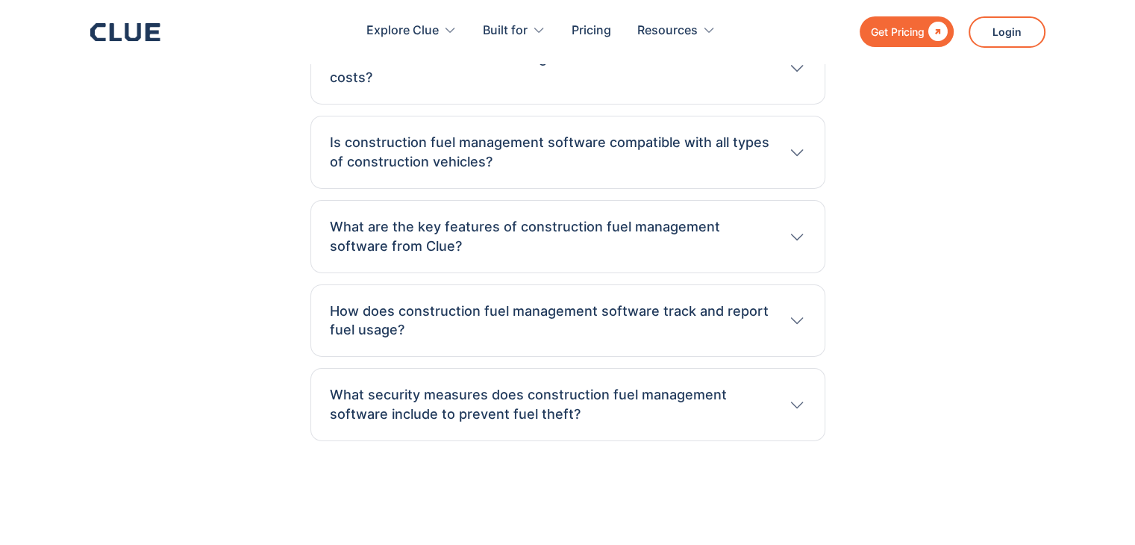
click at [766, 385] on h3 "What security measures does construction fuel management software include to pr…" at bounding box center [551, 404] width 443 height 39
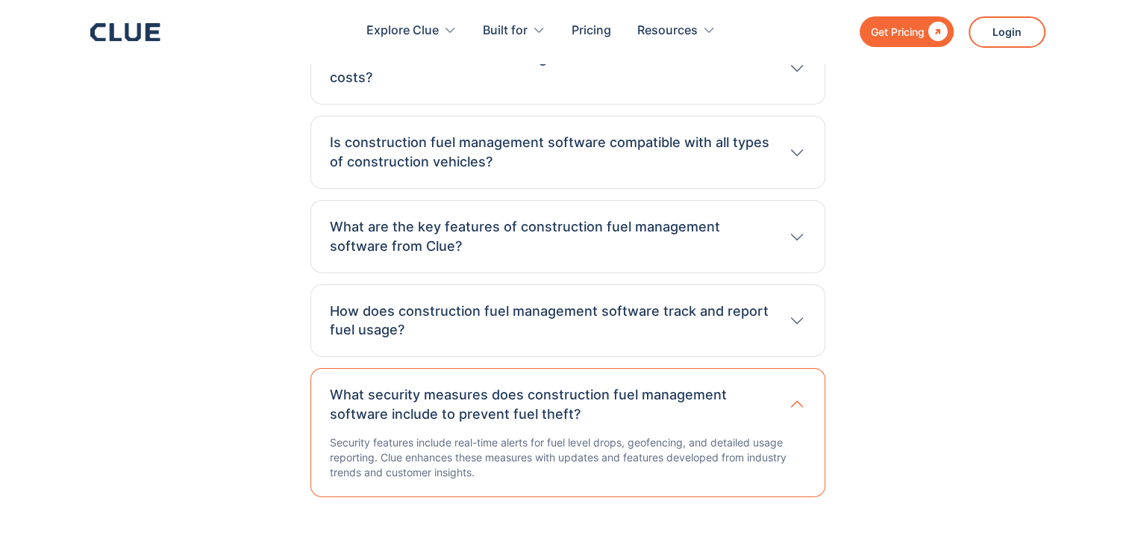
click at [766, 385] on h3 "What security measures does construction fuel management software include to pr…" at bounding box center [551, 404] width 443 height 39
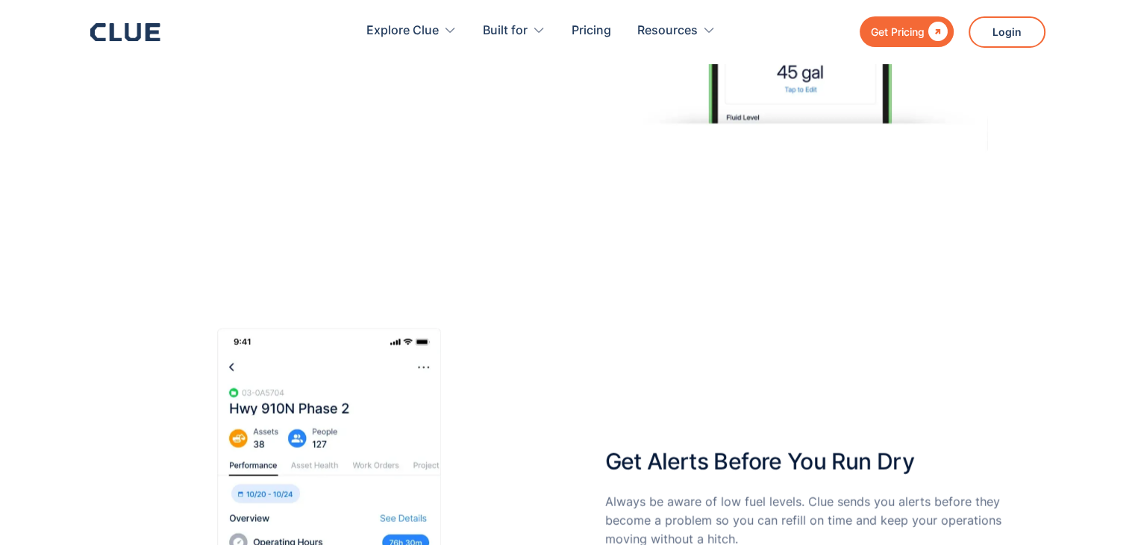
scroll to position [2985, 0]
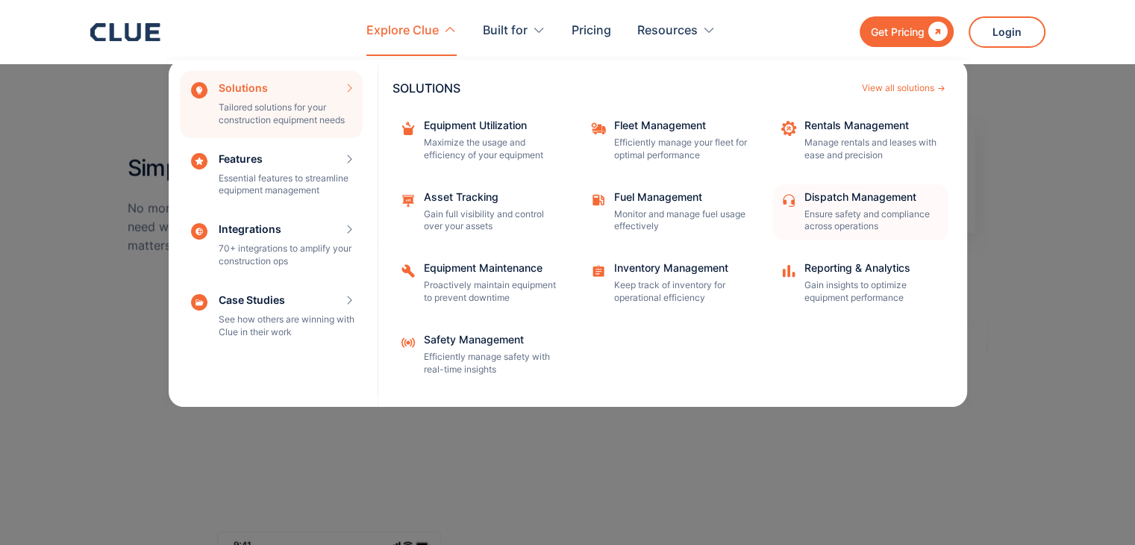
click at [878, 215] on p "Ensure safety and compliance across operations" at bounding box center [872, 220] width 134 height 25
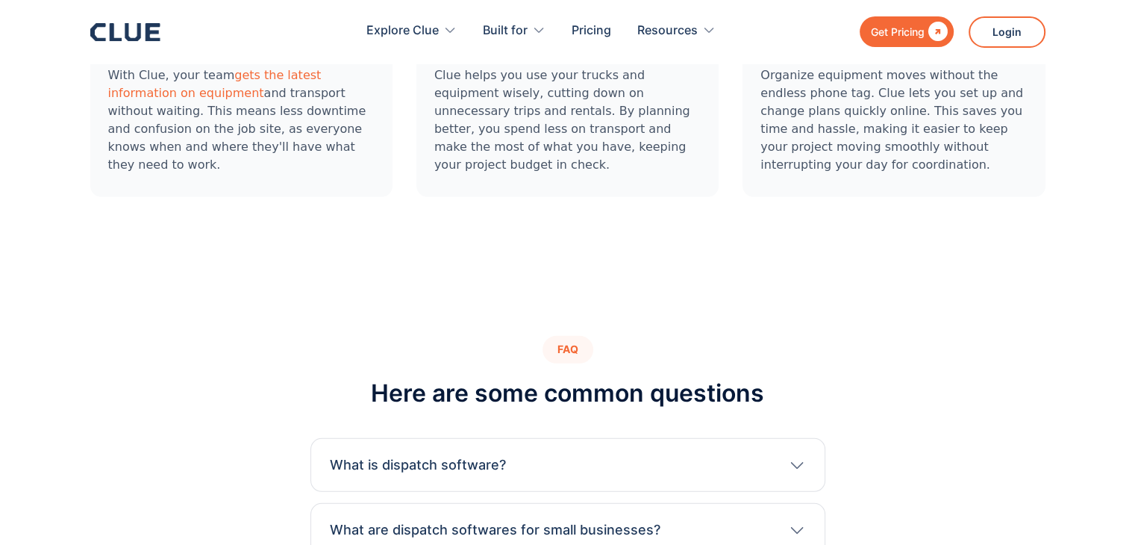
scroll to position [4627, 0]
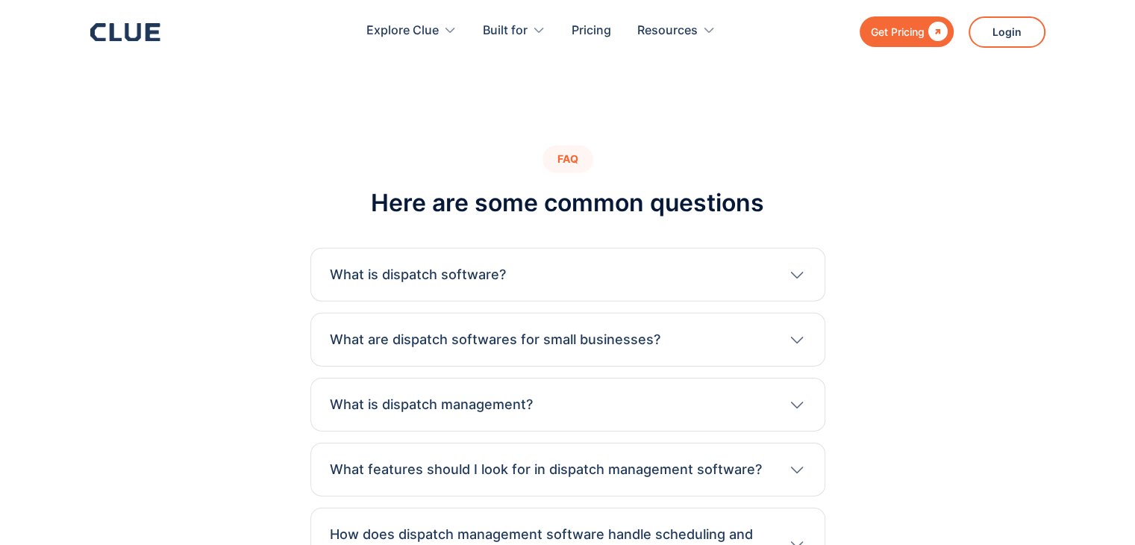
click at [532, 265] on div "What is dispatch software?" at bounding box center [568, 274] width 476 height 19
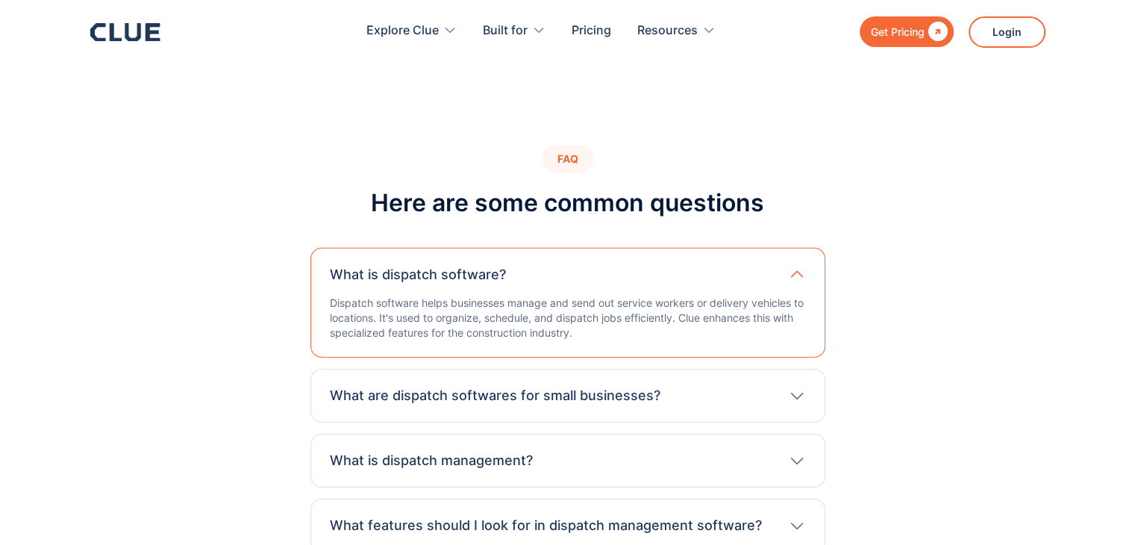
click at [549, 386] on h3 "What are dispatch softwares for small businesses?" at bounding box center [495, 395] width 331 height 19
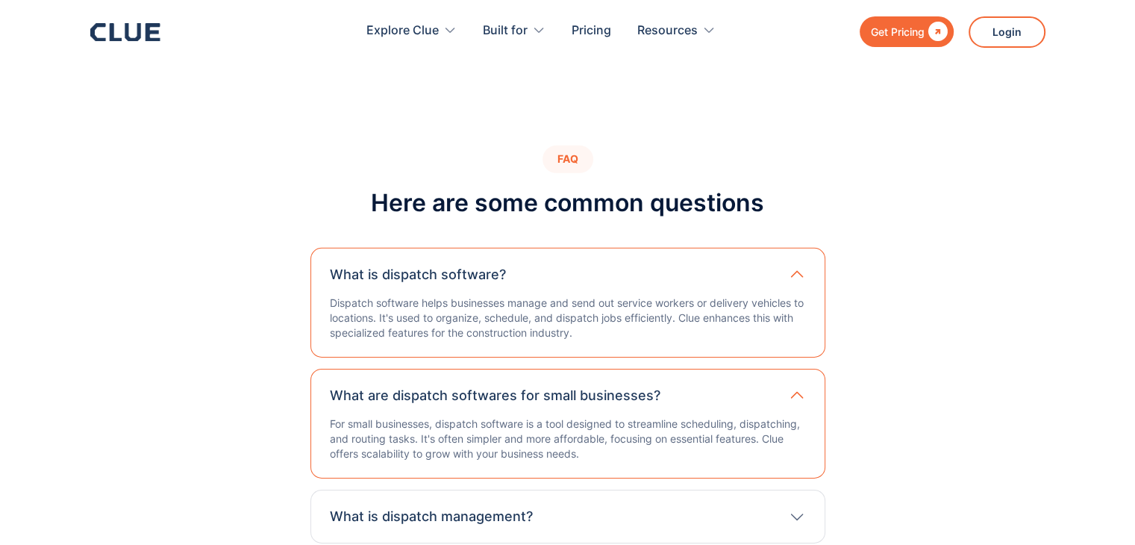
scroll to position [4702, 0]
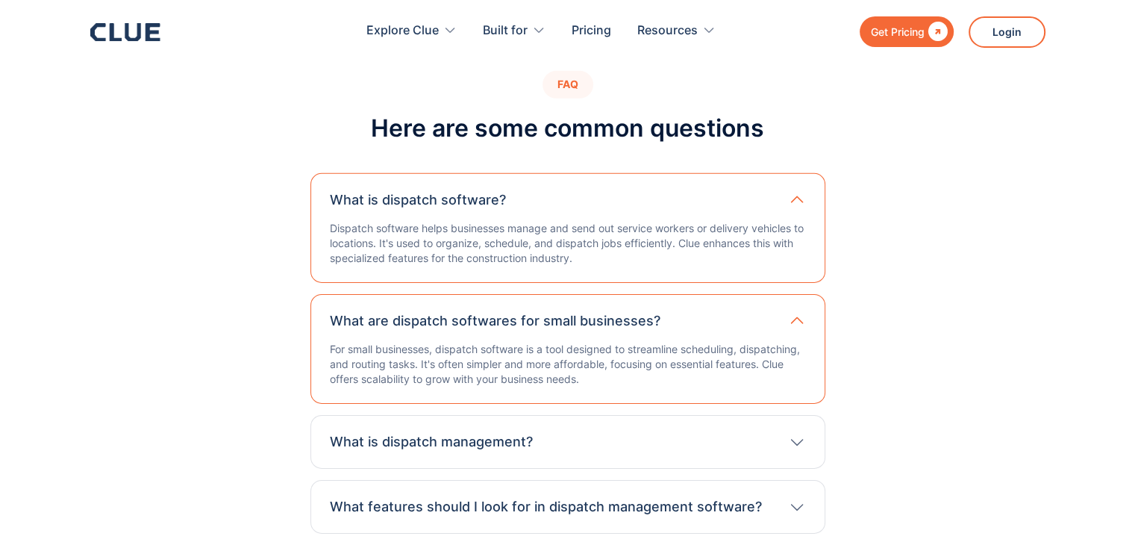
click at [534, 432] on div "What is dispatch management?" at bounding box center [568, 441] width 476 height 19
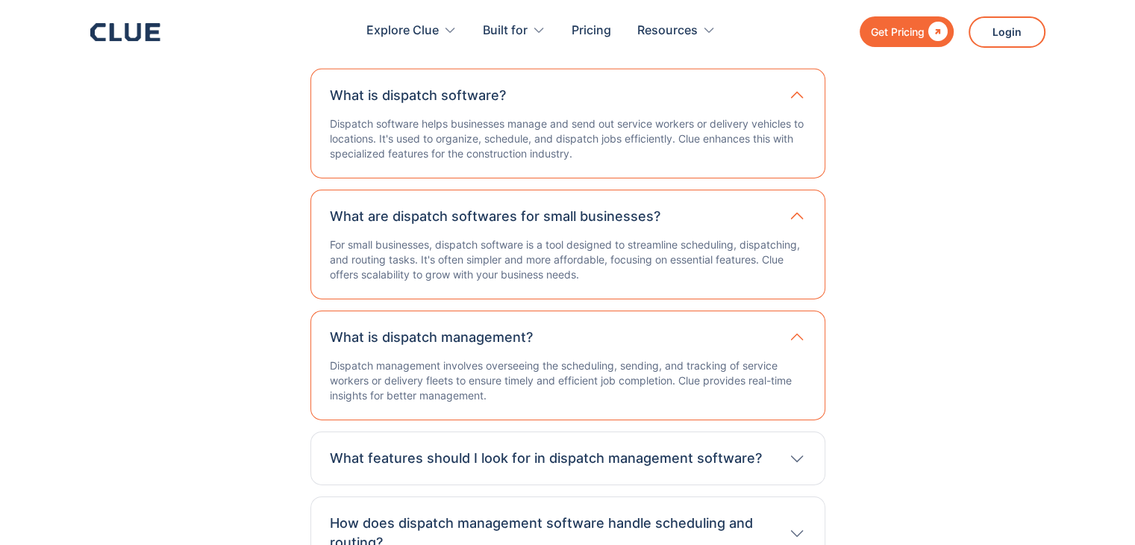
scroll to position [4851, 0]
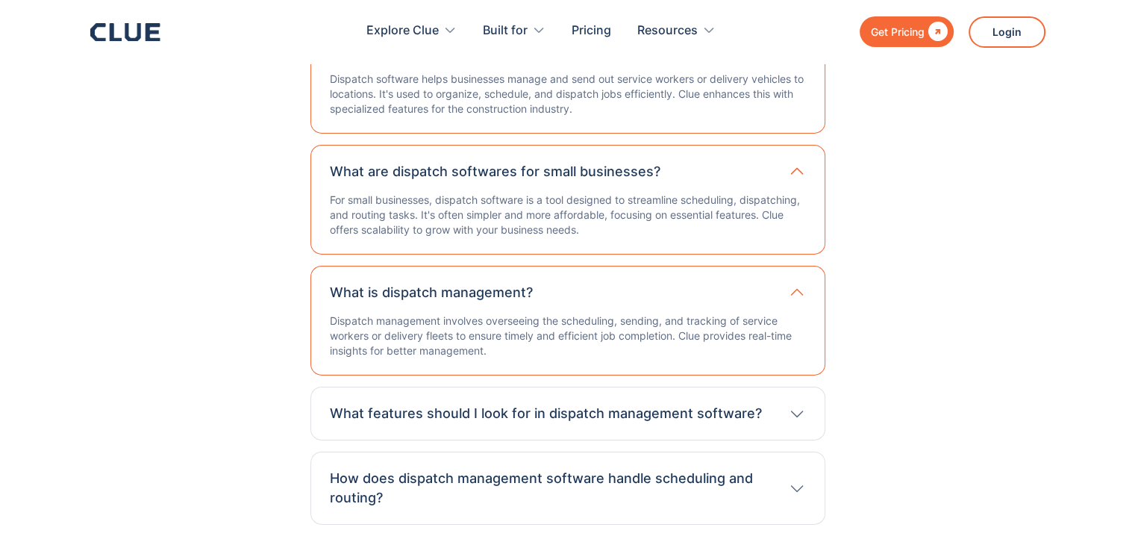
click at [510, 404] on h3 "What features should I look for in dispatch management software?" at bounding box center [546, 413] width 432 height 19
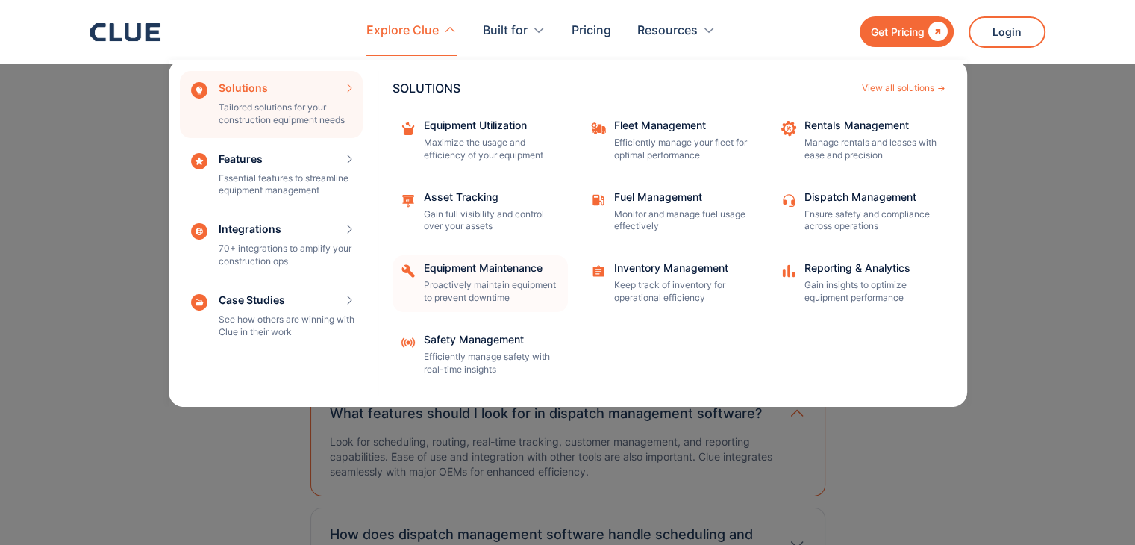
click at [466, 266] on div "Equipment Maintenance" at bounding box center [491, 268] width 134 height 10
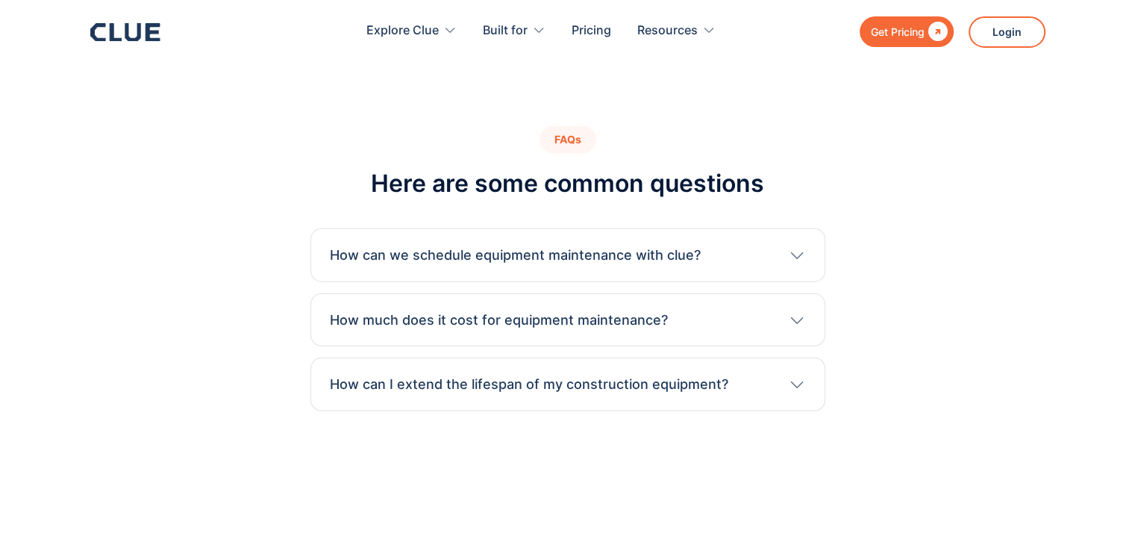
scroll to position [4081, 0]
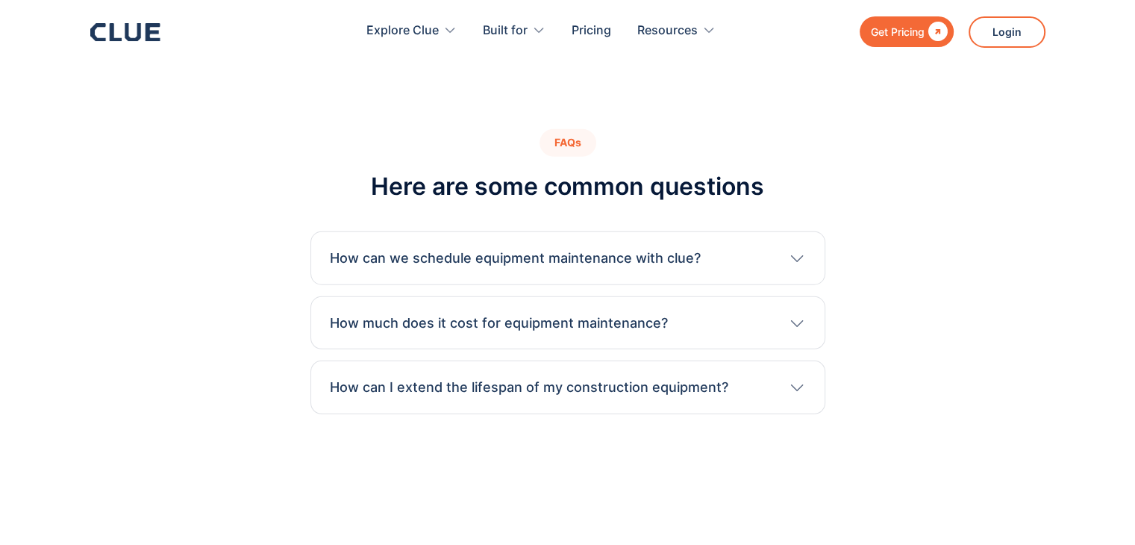
click at [508, 249] on h3 "How can we schedule equipment maintenance with clue?" at bounding box center [515, 258] width 371 height 19
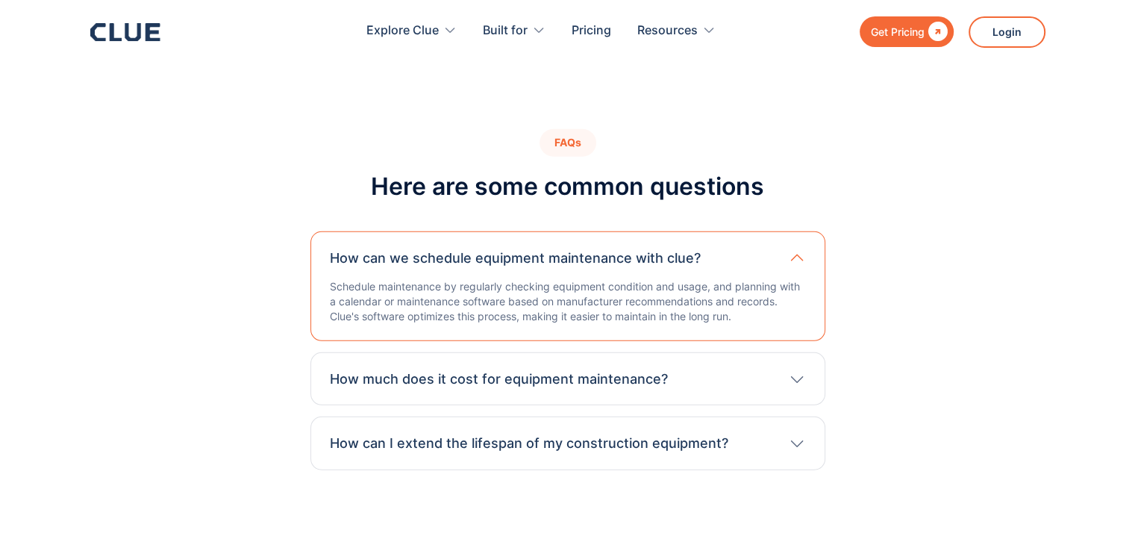
click at [588, 369] on h3 "How much does it cost for equipment maintenance?" at bounding box center [499, 378] width 338 height 19
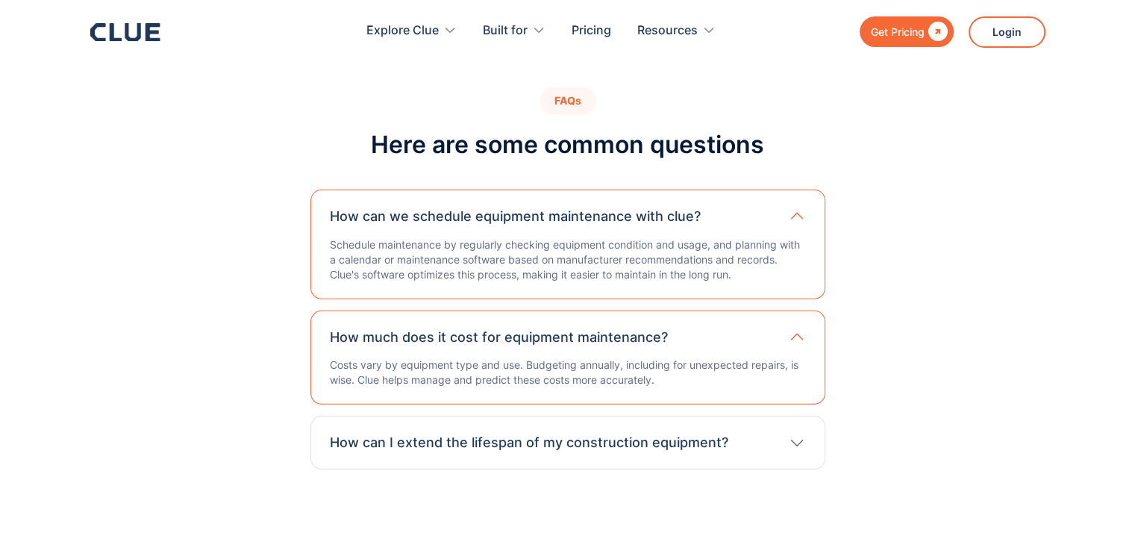
scroll to position [4123, 0]
click at [608, 433] on h3 "How can I extend the lifespan of my construction equipment?" at bounding box center [529, 442] width 399 height 19
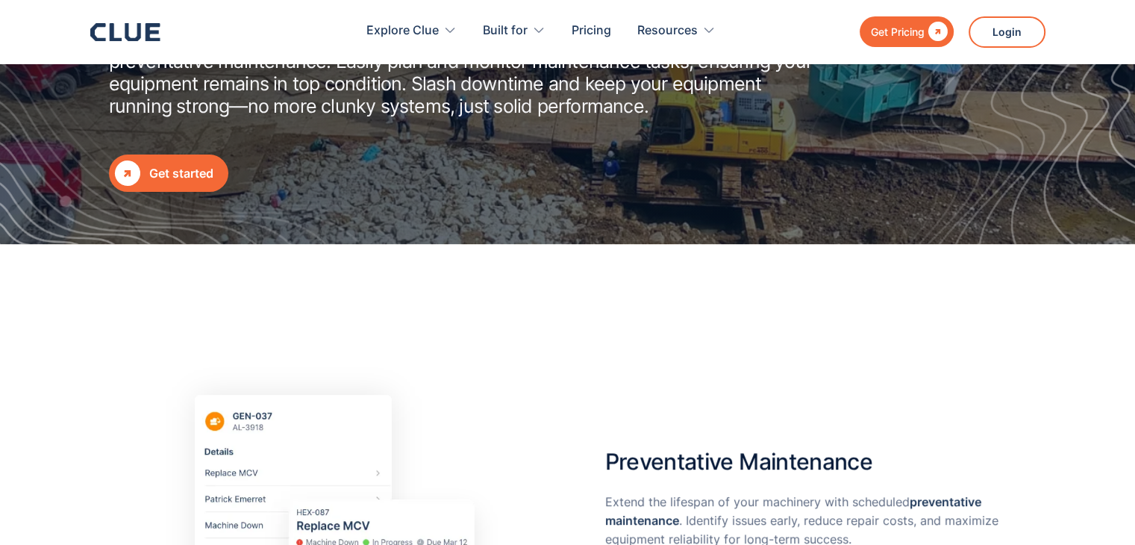
scroll to position [0, 0]
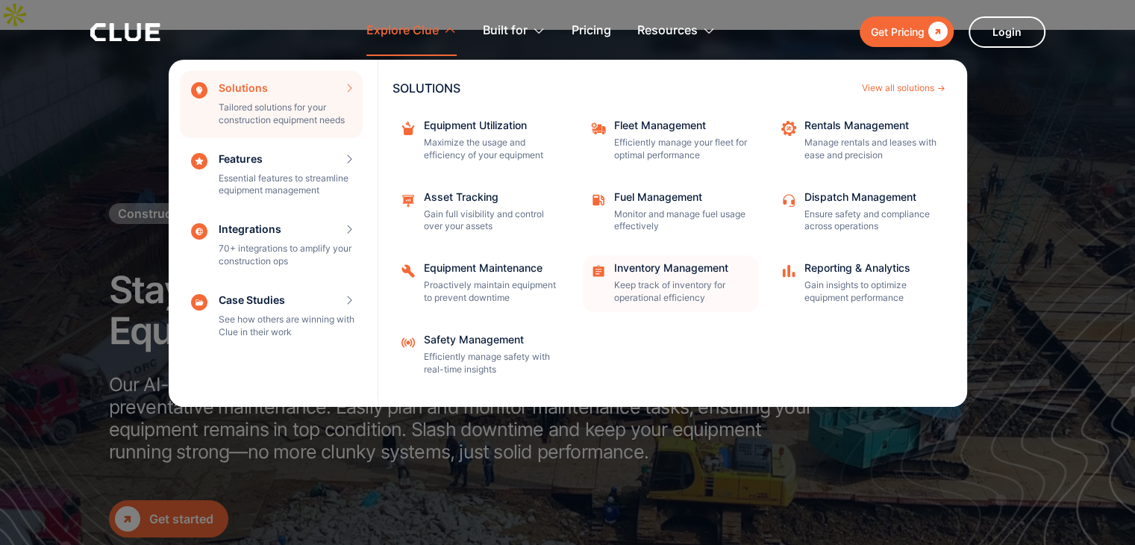
click at [630, 284] on p "Keep track of inventory for operational efficiency" at bounding box center [681, 291] width 134 height 25
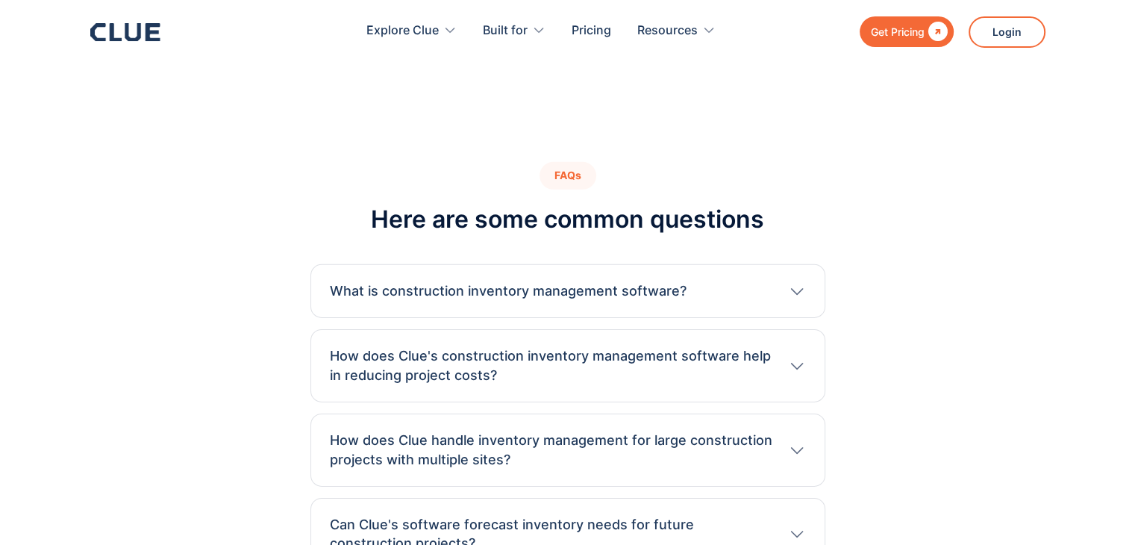
scroll to position [4678, 0]
